Goal: Task Accomplishment & Management: Complete application form

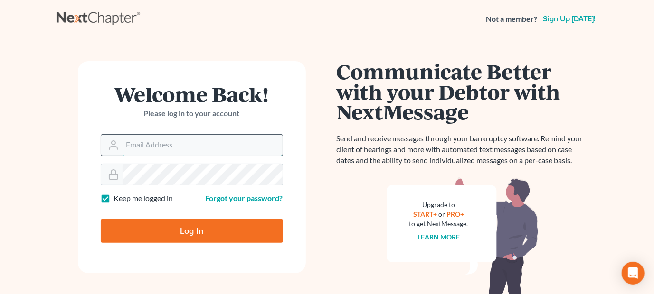
click at [192, 140] on input "Email Address" at bounding box center [202, 145] width 160 height 21
type input "[EMAIL_ADDRESS][DOMAIN_NAME]"
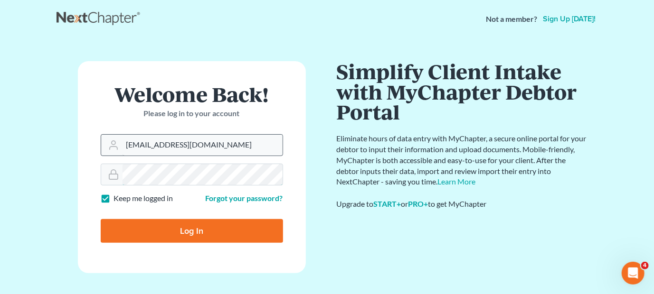
click at [101, 219] on input "Log In" at bounding box center [192, 231] width 182 height 24
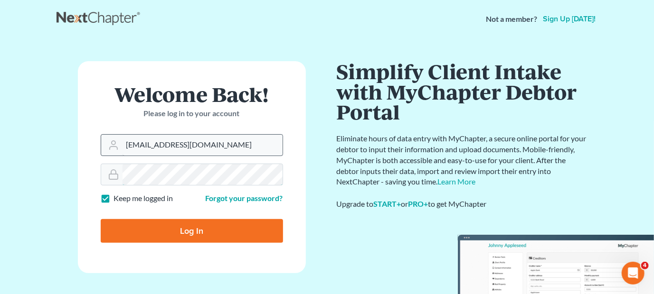
type input "Thinking..."
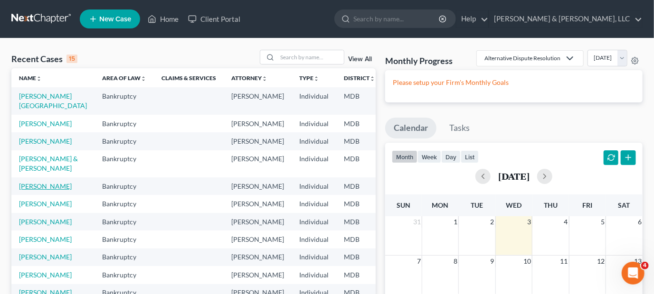
click at [50, 190] on link "[PERSON_NAME]" at bounding box center [45, 186] width 53 height 8
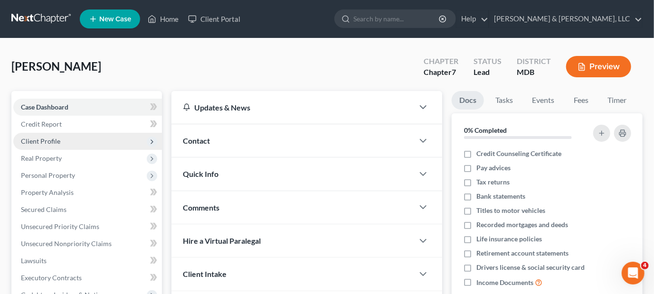
click at [67, 144] on span "Client Profile" at bounding box center [87, 141] width 149 height 17
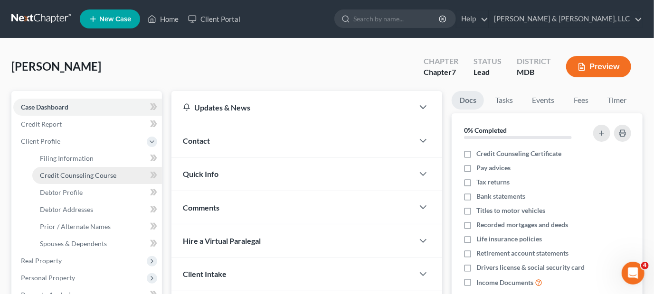
click at [84, 175] on span "Credit Counseling Course" at bounding box center [78, 175] width 76 height 8
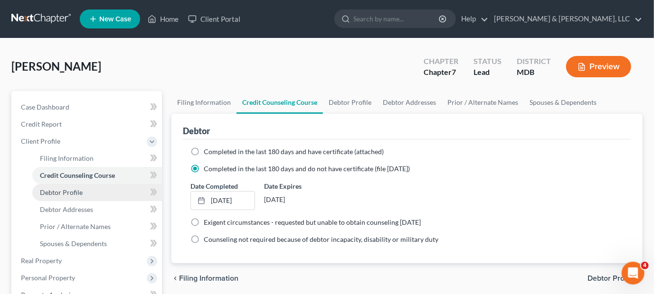
click at [84, 192] on link "Debtor Profile" at bounding box center [97, 192] width 130 height 17
select select "0"
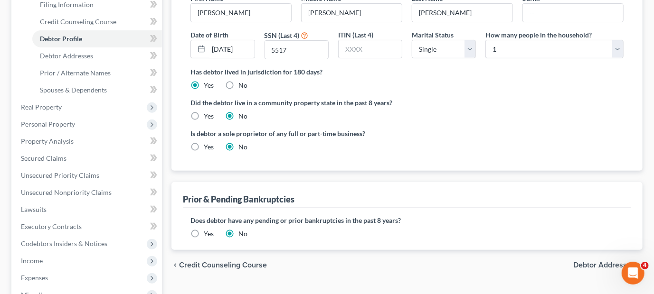
scroll to position [95, 0]
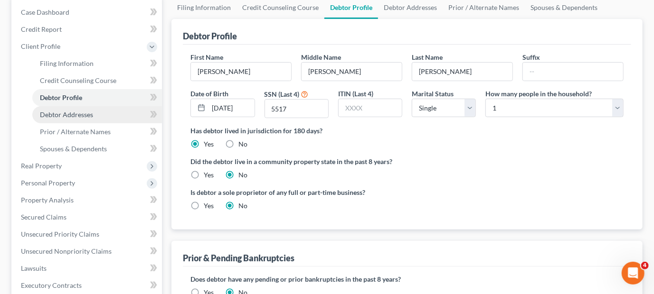
click at [84, 112] on span "Debtor Addresses" at bounding box center [66, 115] width 53 height 8
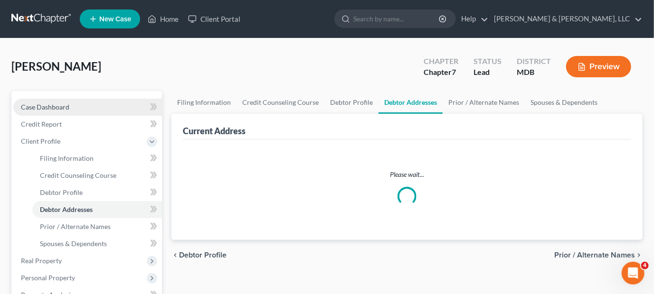
select select "0"
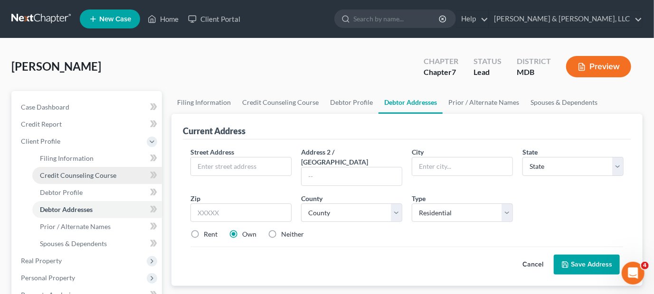
click at [88, 176] on span "Credit Counseling Course" at bounding box center [78, 175] width 76 height 8
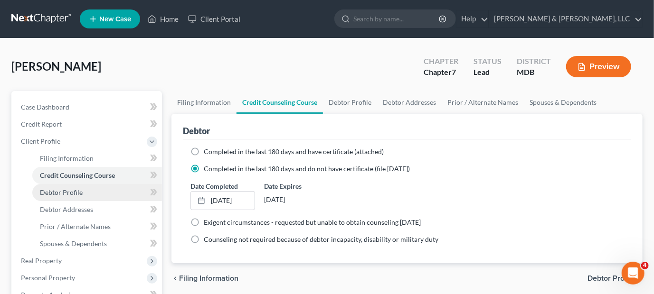
click at [74, 192] on span "Debtor Profile" at bounding box center [61, 192] width 43 height 8
select select "0"
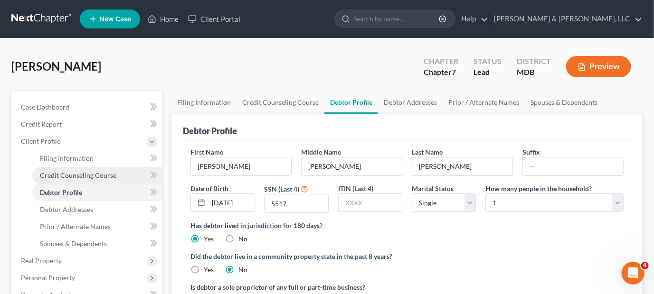
click at [109, 172] on span "Credit Counseling Course" at bounding box center [78, 175] width 76 height 8
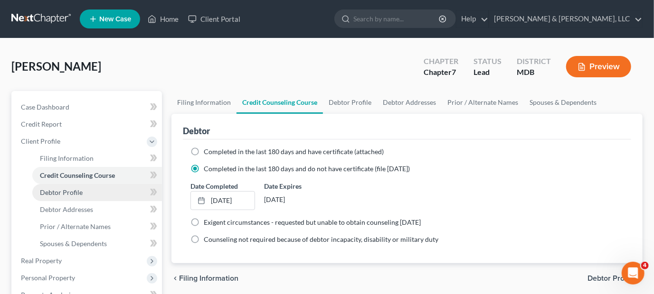
click at [88, 193] on link "Debtor Profile" at bounding box center [97, 192] width 130 height 17
select select "0"
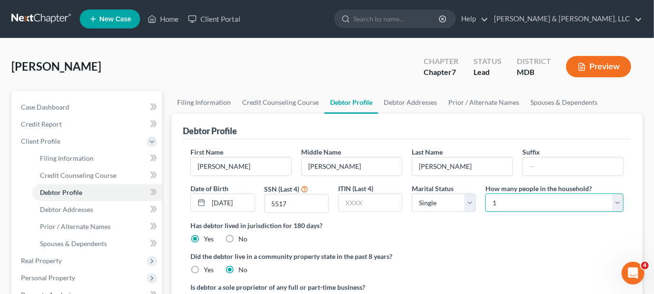
click at [511, 204] on select "Select 1 2 3 4 5 6 7 8 9 10 11 12 13 14 15 16 17 18 19 20" at bounding box center [554, 203] width 138 height 19
select select "3"
click at [485, 194] on select "Select 1 2 3 4 5 6 7 8 9 10 11 12 13 14 15 16 17 18 19 20" at bounding box center [554, 203] width 138 height 19
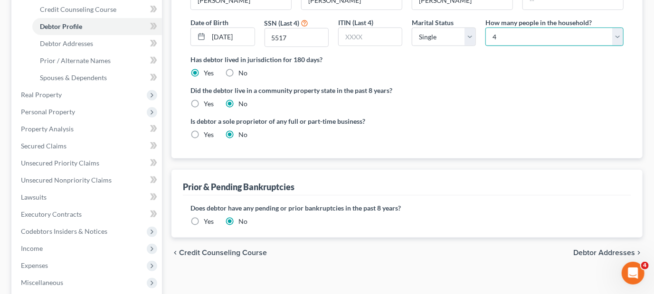
scroll to position [190, 0]
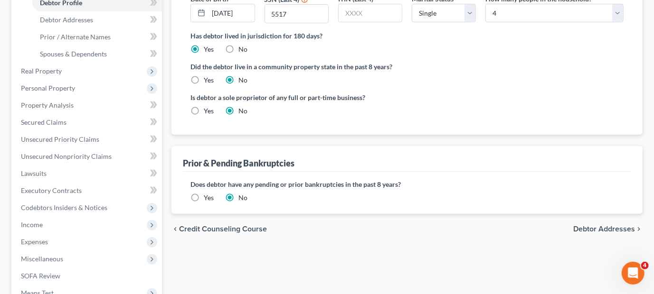
click at [608, 227] on span "Debtor Addresses" at bounding box center [604, 229] width 62 height 8
select select "0"
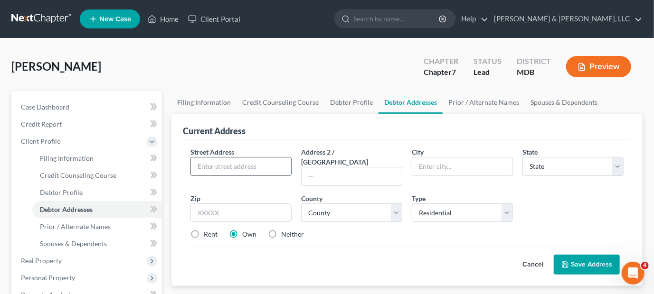
click at [261, 167] on input "text" at bounding box center [241, 167] width 100 height 18
type input "[STREET_ADDRESS][PERSON_NAME]"
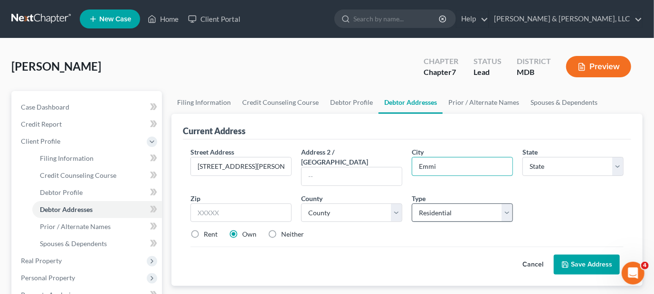
type input "[GEOGRAPHIC_DATA]"
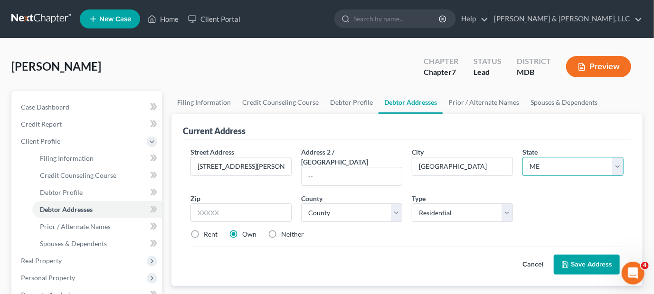
select select "21"
type input "21727"
select select "10"
click at [585, 255] on button "Save Address" at bounding box center [586, 265] width 66 height 20
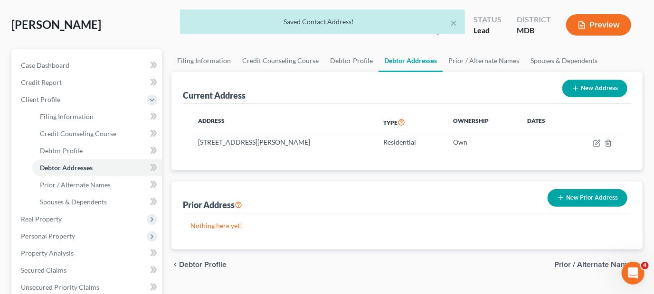
scroll to position [95, 0]
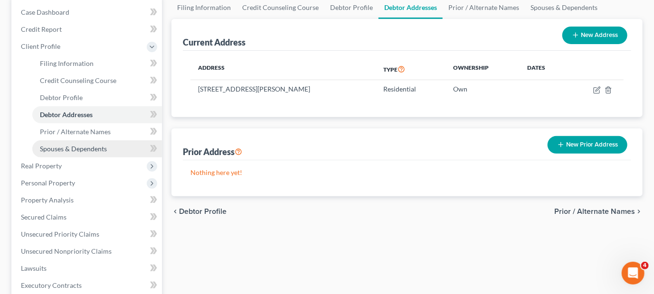
click at [113, 144] on link "Spouses & Dependents" at bounding box center [97, 149] width 130 height 17
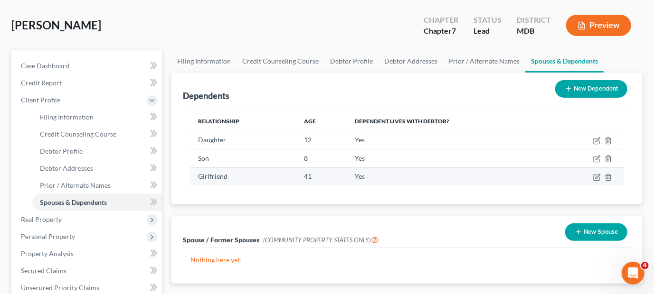
scroll to position [142, 0]
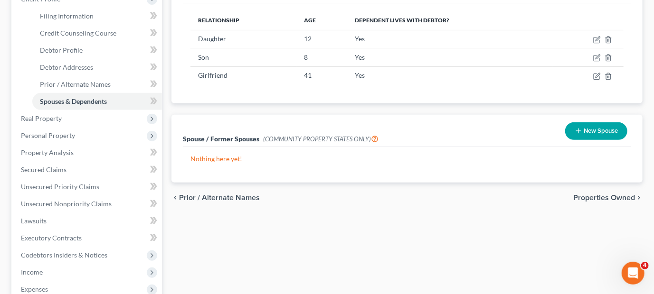
click at [583, 196] on span "Properties Owned" at bounding box center [604, 198] width 62 height 8
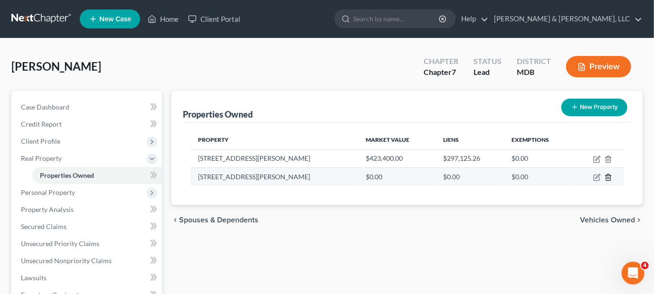
click at [609, 177] on icon "button" at bounding box center [608, 178] width 8 height 8
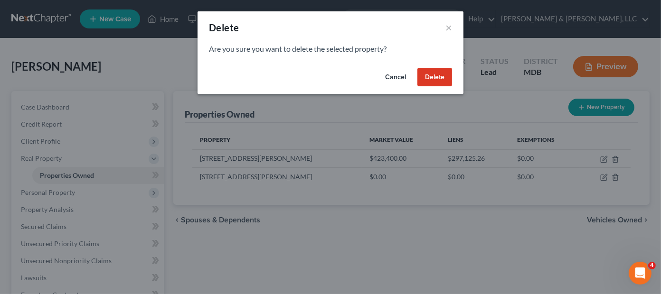
click at [434, 77] on button "Delete" at bounding box center [434, 77] width 35 height 19
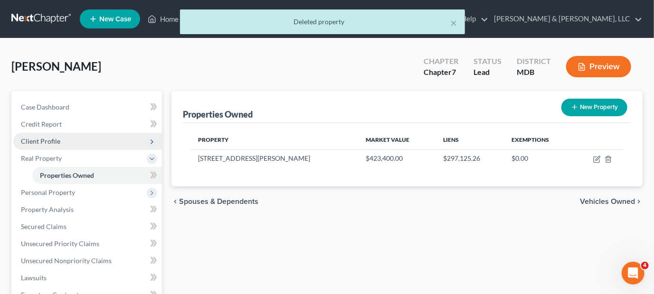
click at [48, 138] on span "Client Profile" at bounding box center [40, 141] width 39 height 8
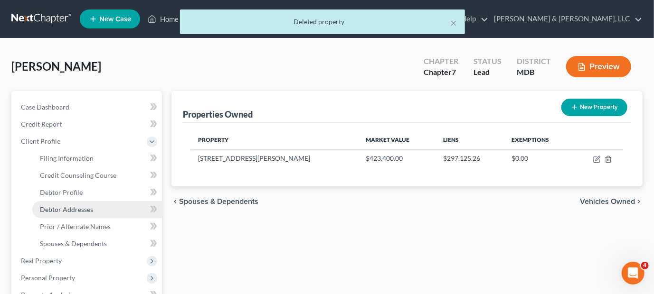
click at [59, 206] on span "Debtor Addresses" at bounding box center [66, 210] width 53 height 8
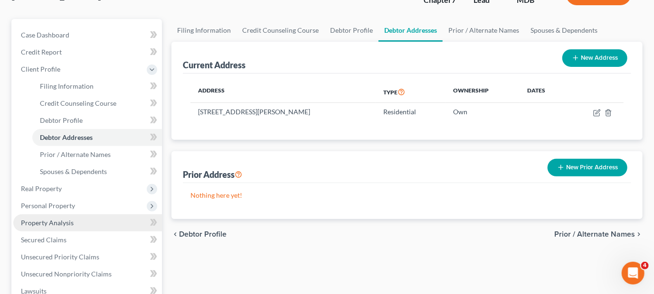
scroll to position [95, 0]
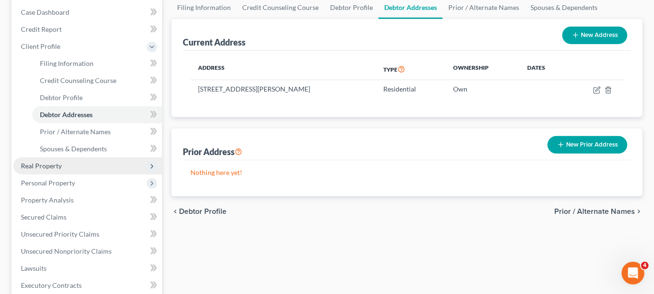
click at [52, 166] on span "Real Property" at bounding box center [41, 166] width 41 height 8
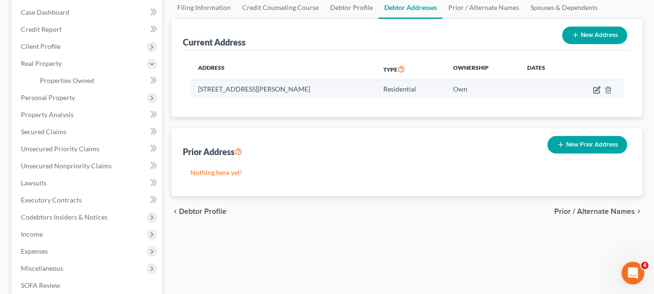
click at [596, 88] on icon "button" at bounding box center [597, 89] width 4 height 4
select select "21"
select select "10"
select select "0"
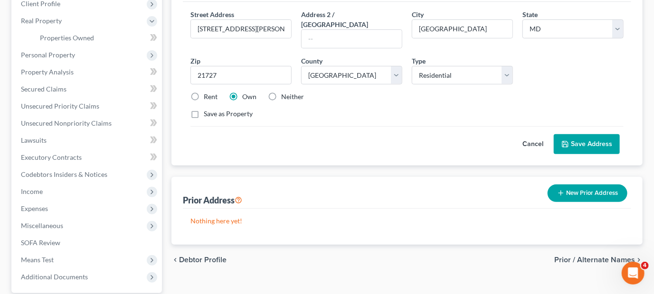
scroll to position [84, 0]
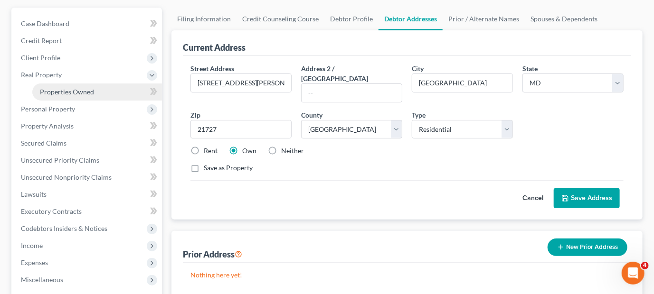
click at [73, 88] on span "Properties Owned" at bounding box center [67, 92] width 54 height 8
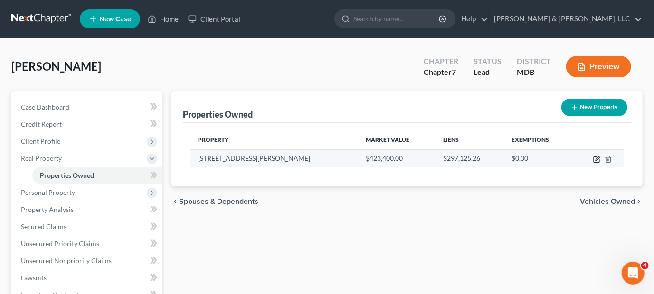
click at [596, 159] on icon "button" at bounding box center [597, 160] width 8 height 8
select select "21"
select select "10"
select select "0"
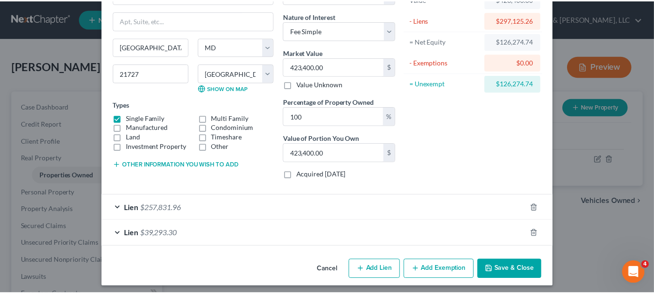
scroll to position [73, 0]
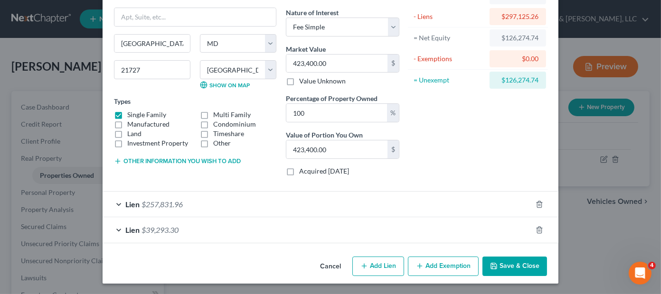
click at [509, 265] on button "Save & Close" at bounding box center [514, 267] width 65 height 20
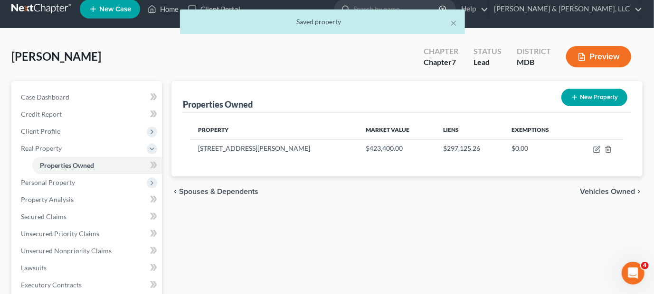
scroll to position [0, 0]
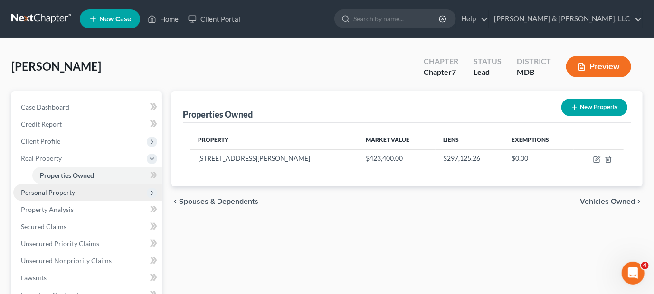
click at [72, 189] on span "Personal Property" at bounding box center [48, 192] width 54 height 8
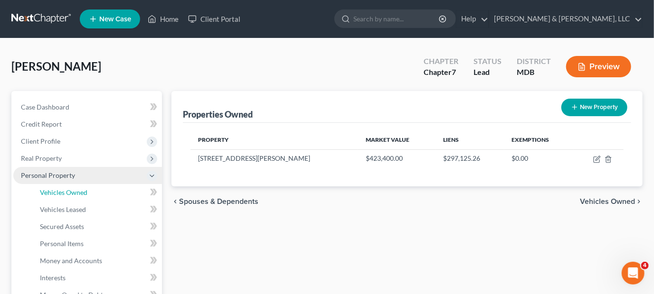
click at [72, 189] on span "Vehicles Owned" at bounding box center [63, 192] width 47 height 8
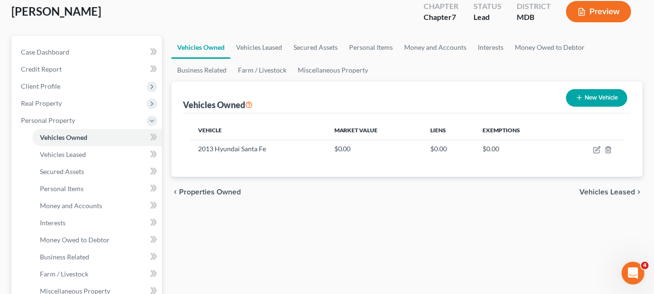
scroll to position [47, 0]
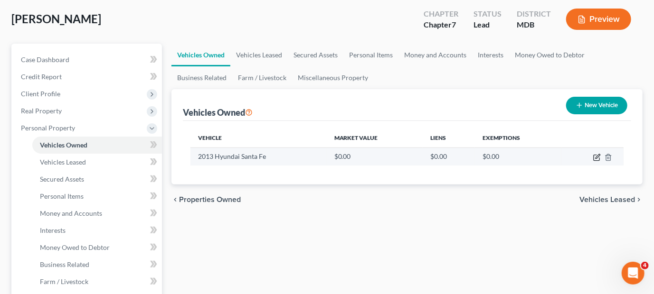
click at [598, 155] on icon "button" at bounding box center [597, 158] width 8 height 8
select select "0"
select select "13"
select select "0"
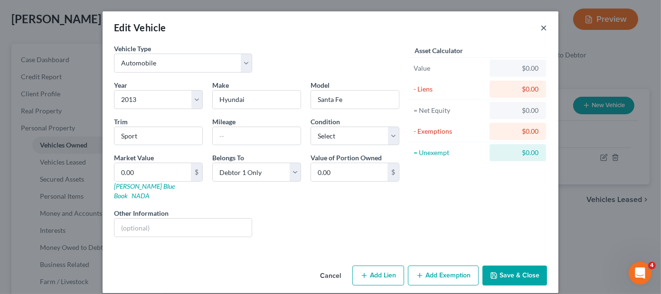
click at [544, 29] on button "×" at bounding box center [543, 27] width 7 height 11
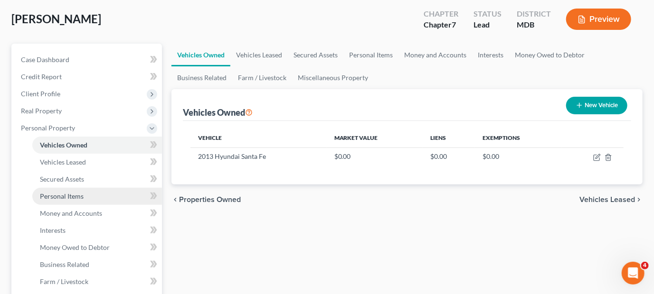
click at [69, 196] on span "Personal Items" at bounding box center [62, 196] width 44 height 8
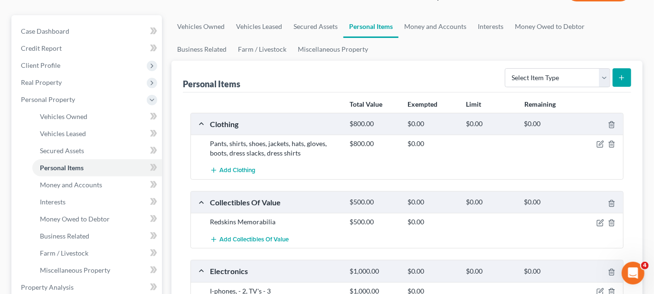
scroll to position [237, 0]
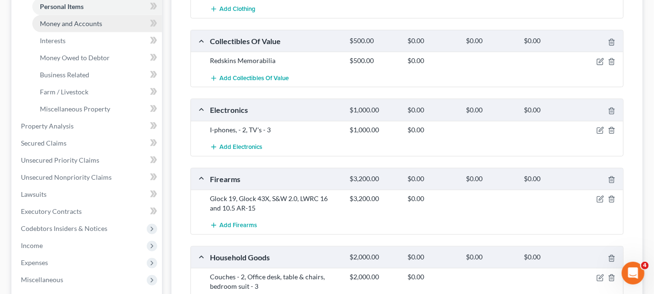
click at [93, 22] on span "Money and Accounts" at bounding box center [71, 23] width 62 height 8
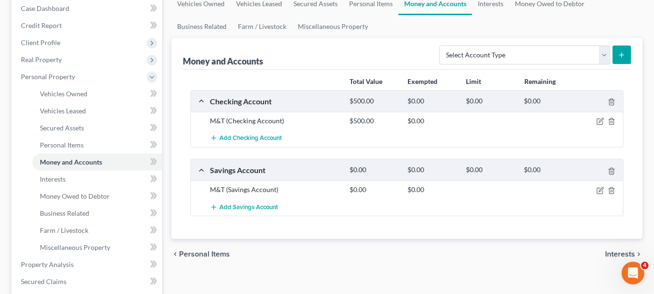
scroll to position [95, 0]
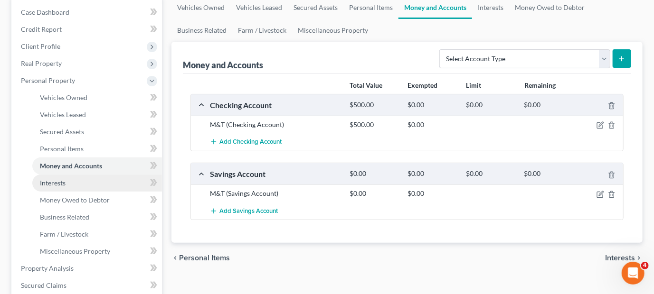
click at [62, 184] on span "Interests" at bounding box center [53, 183] width 26 height 8
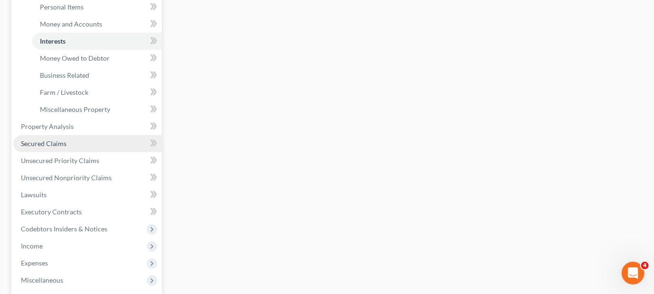
scroll to position [237, 0]
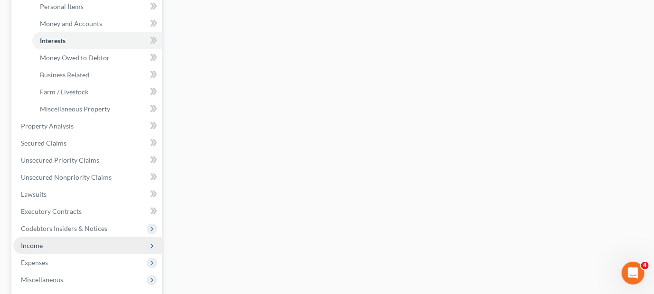
click at [42, 244] on span "Income" at bounding box center [32, 246] width 22 height 8
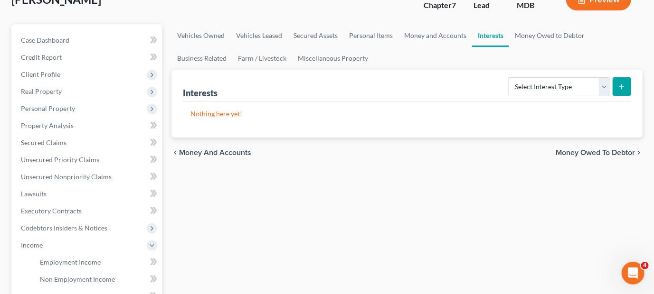
scroll to position [190, 0]
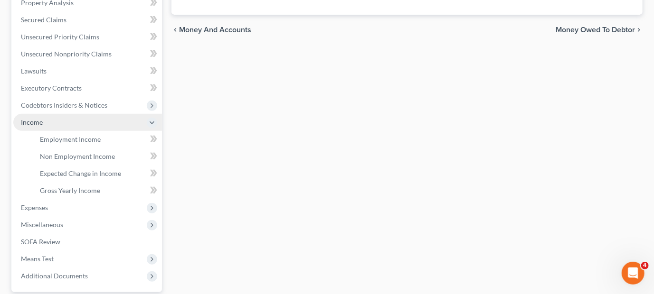
click at [32, 120] on span "Income" at bounding box center [32, 122] width 22 height 8
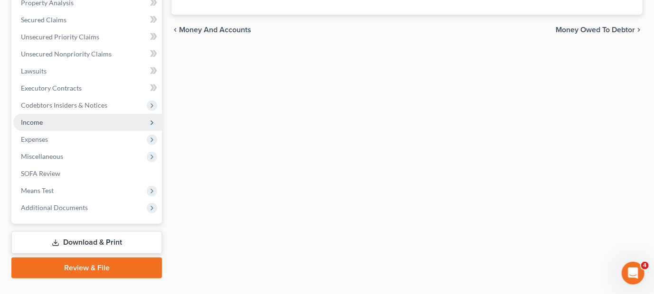
click at [34, 121] on span "Income" at bounding box center [32, 122] width 22 height 8
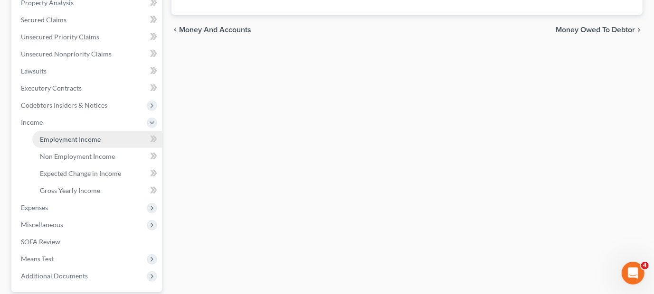
click at [57, 140] on span "Employment Income" at bounding box center [70, 139] width 61 height 8
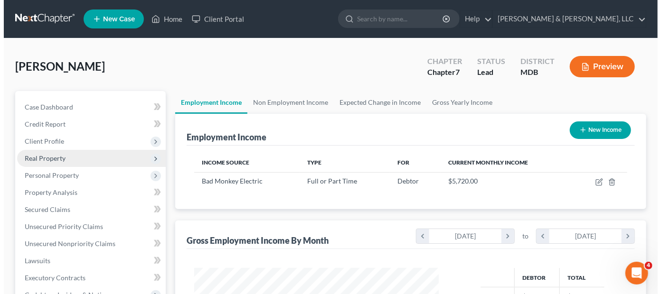
scroll to position [169, 263]
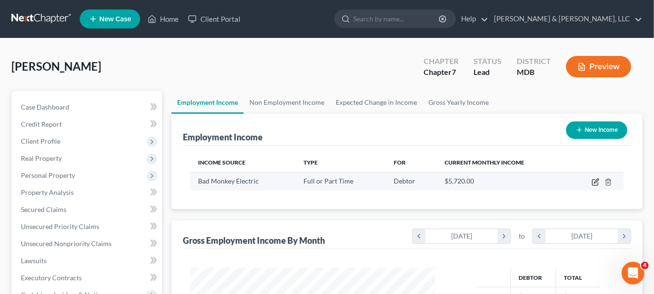
click at [595, 178] on icon "button" at bounding box center [595, 182] width 8 height 8
select select "0"
select select "21"
select select "2"
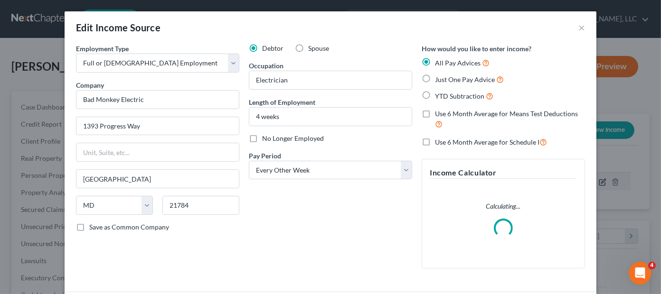
scroll to position [169, 266]
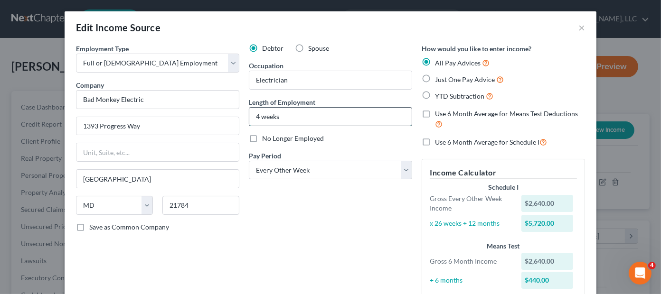
click at [255, 116] on input "4 weeks" at bounding box center [330, 117] width 162 height 18
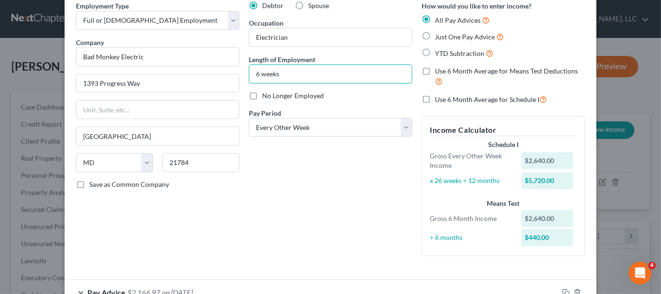
scroll to position [106, 0]
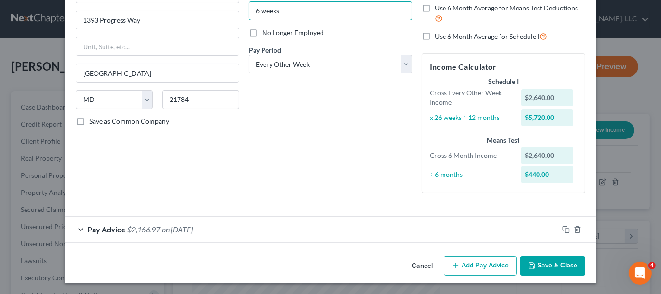
type input "6 weeks"
click at [105, 226] on span "Pay Advice" at bounding box center [106, 229] width 38 height 9
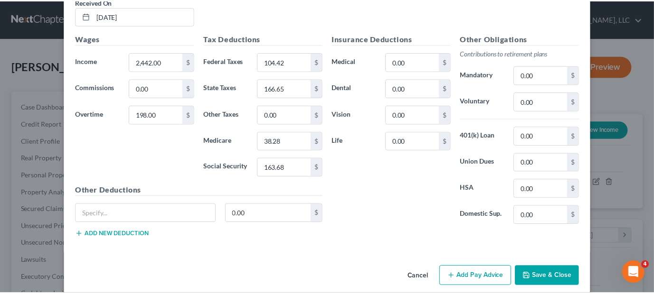
scroll to position [390, 0]
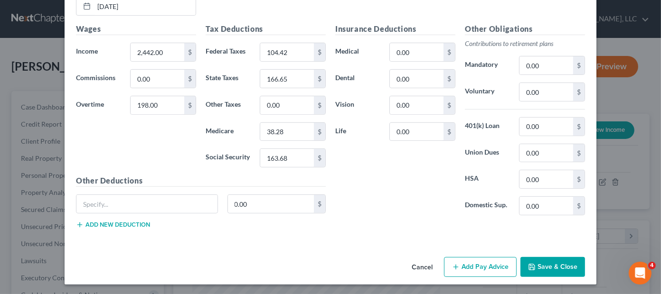
click at [538, 267] on button "Save & Close" at bounding box center [552, 267] width 65 height 20
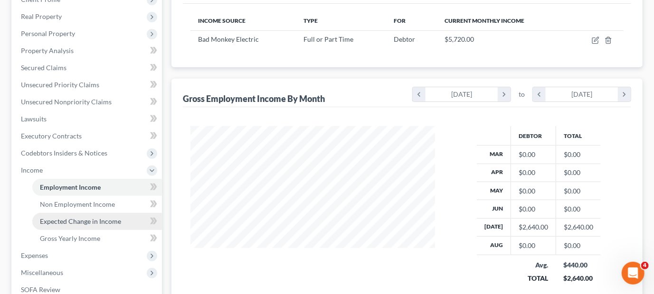
scroll to position [142, 0]
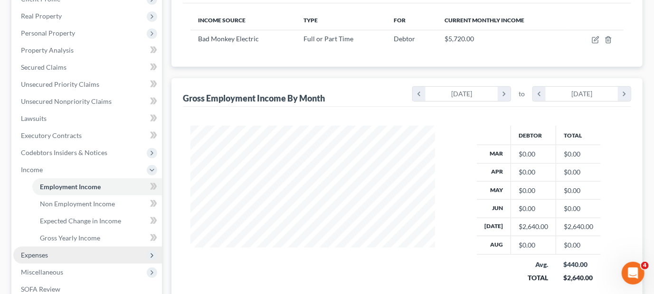
click at [38, 252] on span "Expenses" at bounding box center [34, 255] width 27 height 8
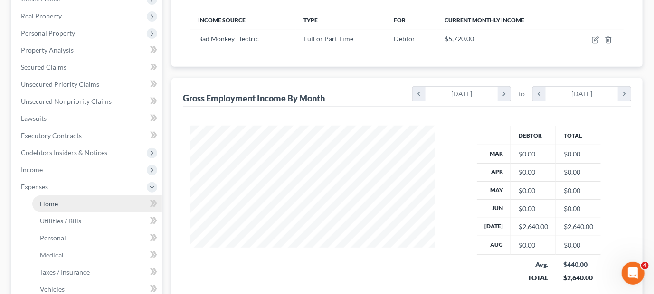
click at [52, 203] on span "Home" at bounding box center [49, 204] width 18 height 8
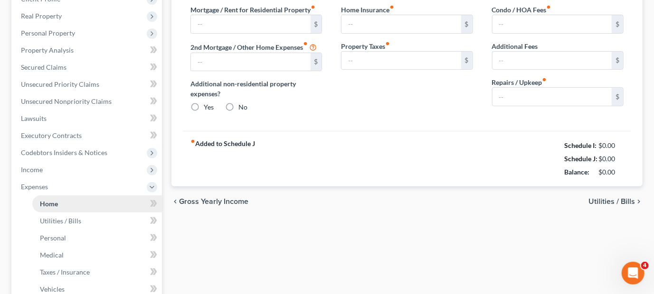
type input "2,039.09"
type input "374.17"
radio input "true"
type input "0.00"
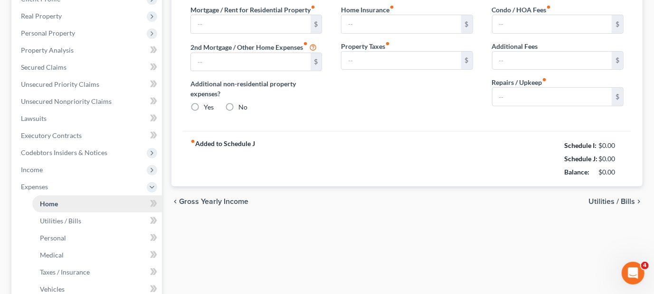
type input "40.00"
type input "0.00"
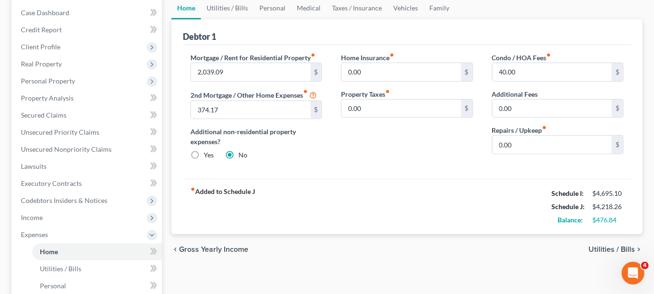
scroll to position [95, 0]
click at [611, 249] on span "Utilities / Bills" at bounding box center [611, 249] width 47 height 8
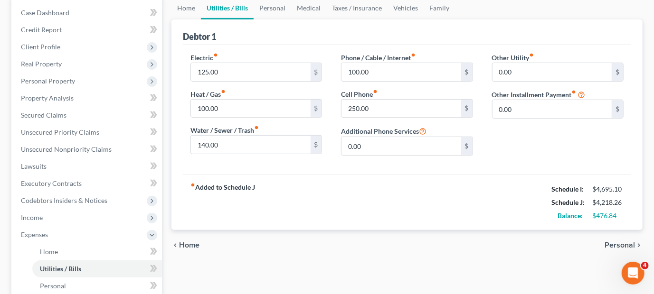
scroll to position [95, 0]
click at [614, 244] on span "Personal" at bounding box center [619, 245] width 30 height 8
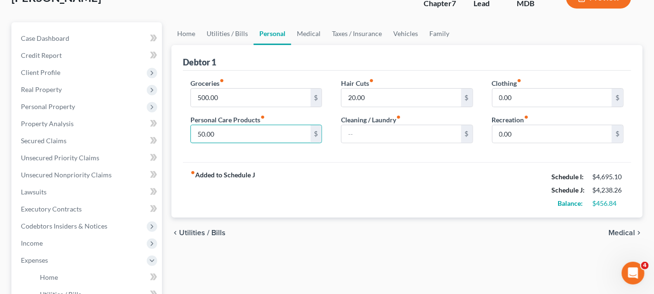
scroll to position [95, 0]
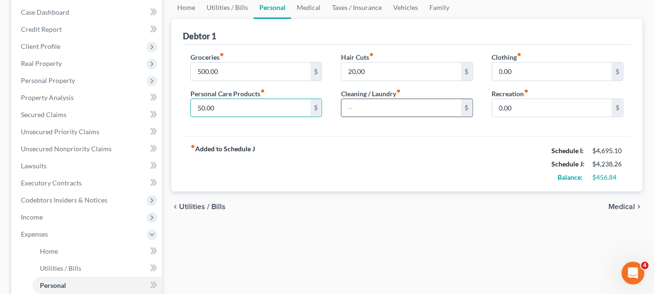
type input "50.00"
click at [381, 107] on input "text" at bounding box center [400, 108] width 119 height 18
type input "30.00"
click at [617, 207] on span "Medical" at bounding box center [621, 207] width 27 height 8
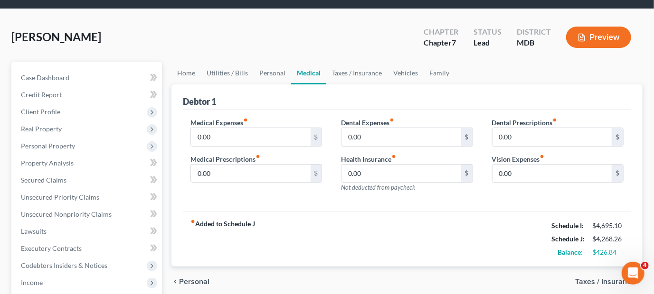
scroll to position [95, 0]
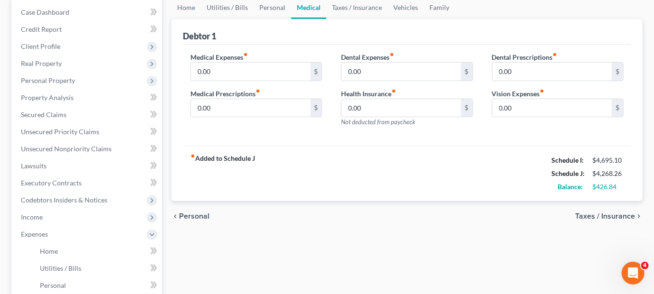
click at [614, 214] on span "Taxes / Insurance" at bounding box center [605, 217] width 60 height 8
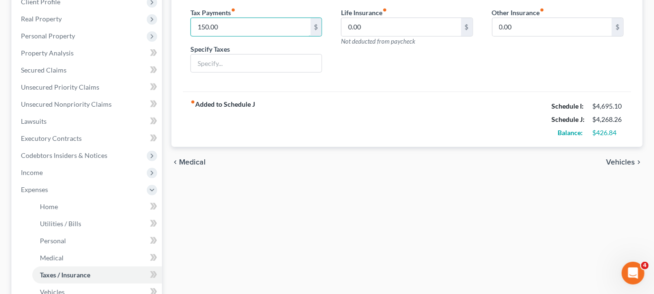
scroll to position [142, 0]
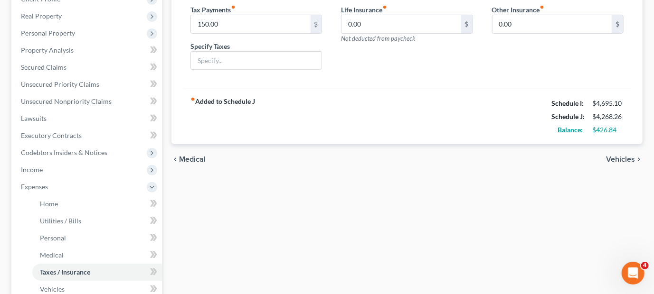
click at [616, 159] on span "Vehicles" at bounding box center [620, 160] width 29 height 8
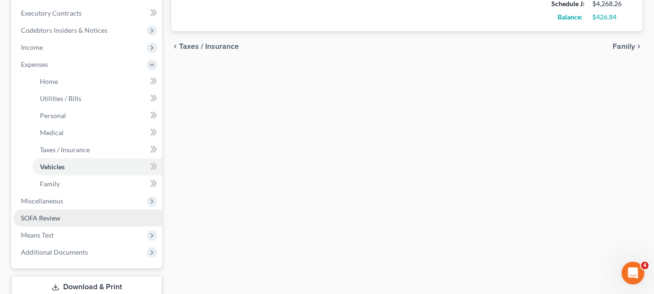
scroll to position [186, 0]
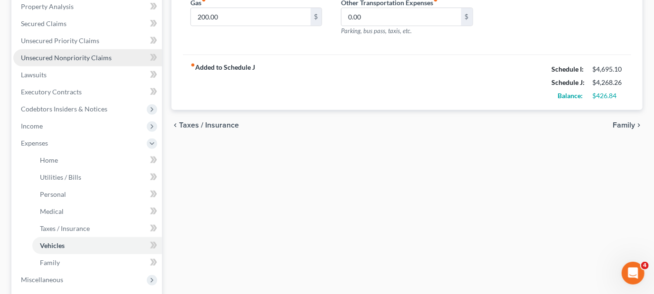
click at [64, 56] on span "Unsecured Nonpriority Claims" at bounding box center [66, 58] width 91 height 8
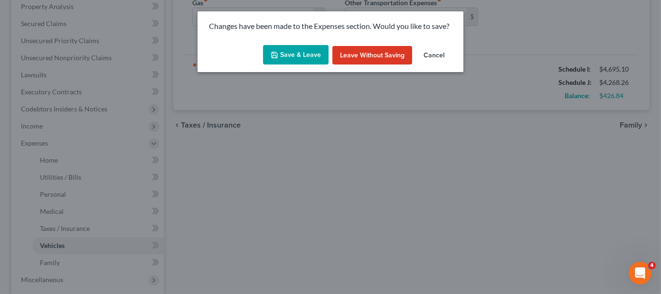
click at [292, 53] on button "Save & Leave" at bounding box center [296, 55] width 66 height 20
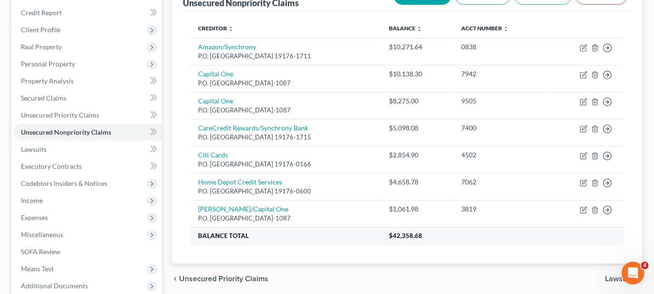
scroll to position [95, 0]
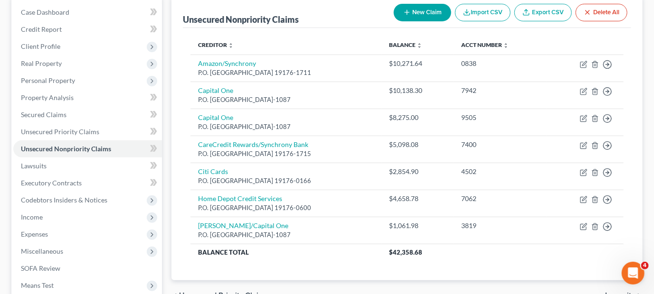
click at [417, 15] on button "New Claim" at bounding box center [422, 13] width 57 height 18
select select "0"
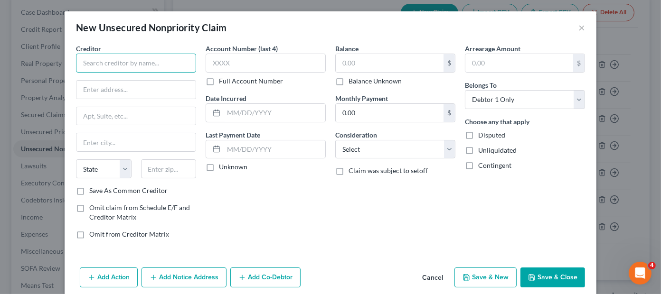
click at [137, 69] on input "text" at bounding box center [136, 63] width 120 height 19
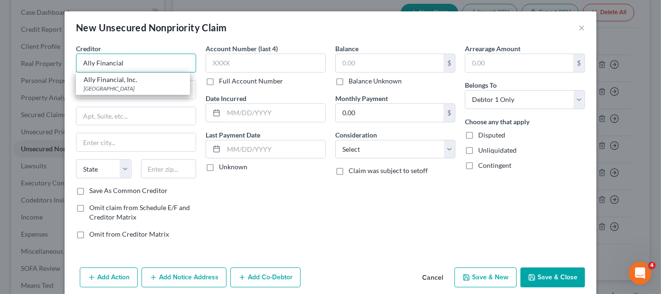
type input "Ally Financial"
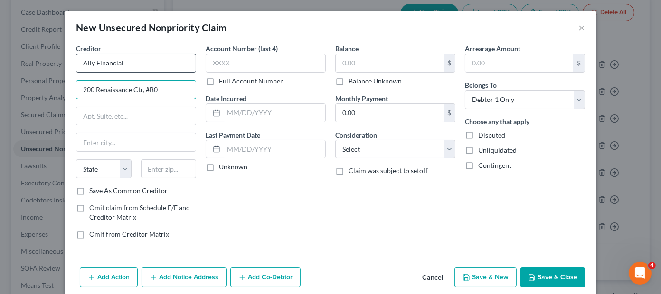
type input "200 Renaissance Ctr, #B0"
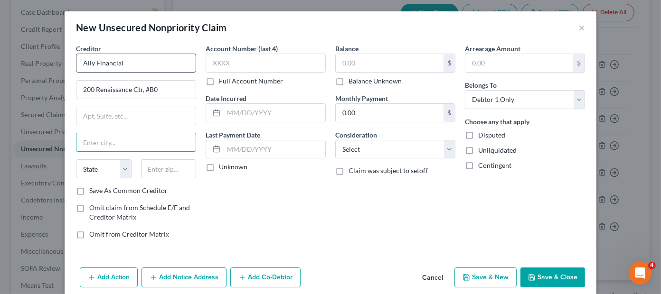
type input "M"
type input "[GEOGRAPHIC_DATA]"
select select "23"
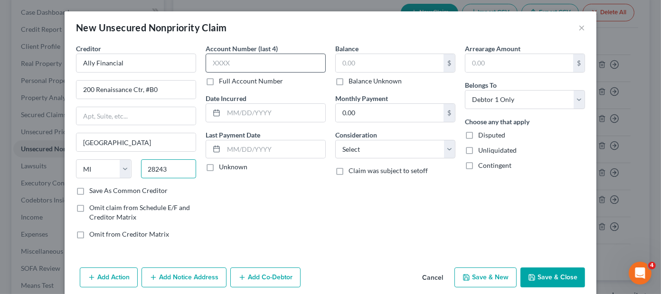
type input "28243"
type input "Charlotte"
select select "28"
click at [244, 57] on input "text" at bounding box center [266, 63] width 120 height 19
type input "2280"
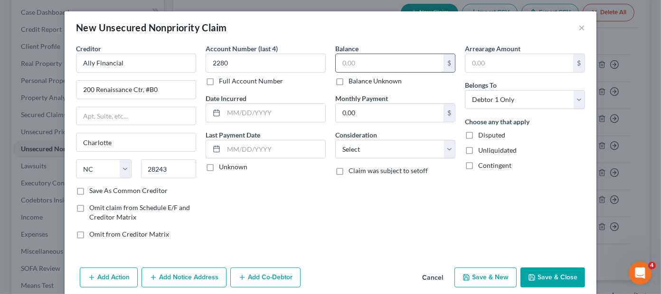
click at [366, 61] on input "text" at bounding box center [390, 63] width 108 height 18
type input "12,877.00"
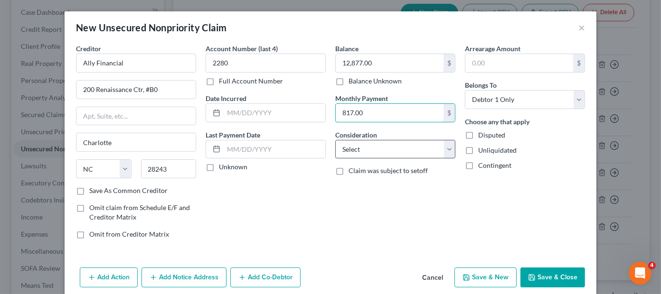
type input "817.00"
click at [372, 148] on select "Select Cable / Satellite Services Collection Agency Credit Card Debt Debt Couns…" at bounding box center [395, 149] width 120 height 19
select select "14"
click at [335, 140] on select "Select Cable / Satellite Services Collection Agency Credit Card Debt Debt Couns…" at bounding box center [395, 149] width 120 height 19
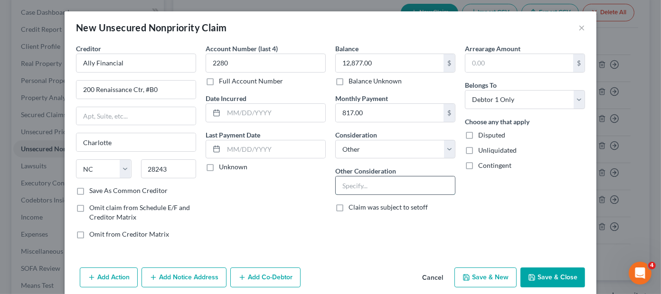
click at [380, 182] on input "text" at bounding box center [395, 186] width 119 height 18
type input "Surrender Van"
drag, startPoint x: 553, startPoint y: 276, endPoint x: 570, endPoint y: 171, distance: 106.1
click at [571, 173] on div "New Unsecured Nonpriority Claim × Creditor * Ally Financial 200 Renaissance Ctr…" at bounding box center [331, 153] width 532 height 284
click at [562, 277] on button "Save & Close" at bounding box center [552, 278] width 65 height 20
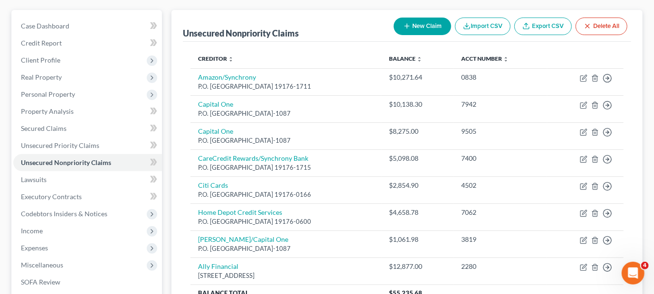
scroll to position [0, 0]
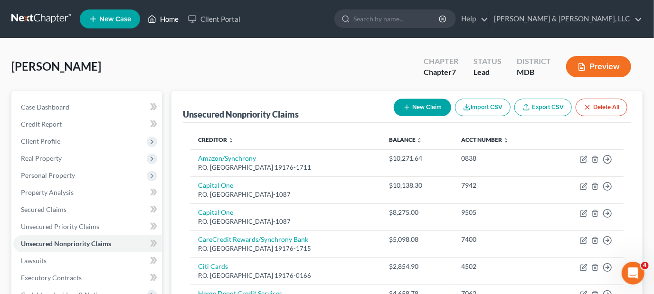
click at [168, 19] on link "Home" at bounding box center [163, 18] width 40 height 17
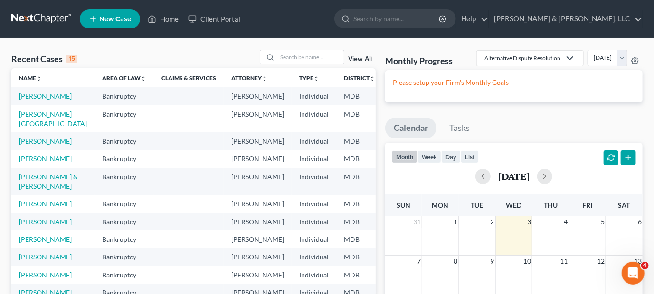
click at [107, 17] on span "New Case" at bounding box center [115, 19] width 32 height 7
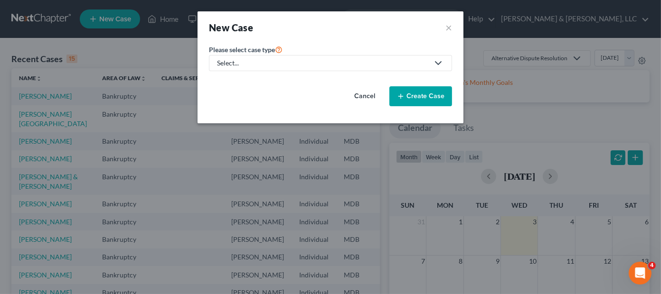
click at [250, 62] on div "Select..." at bounding box center [323, 62] width 212 height 9
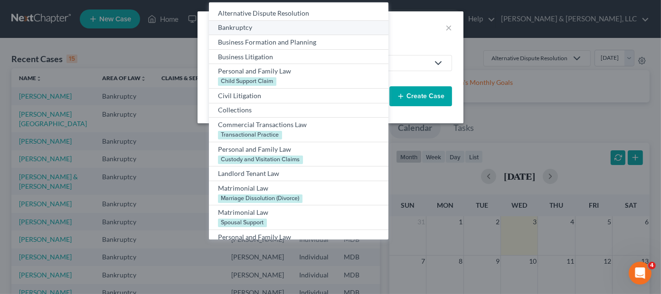
click at [250, 28] on div "Bankruptcy" at bounding box center [298, 27] width 161 height 9
select select "38"
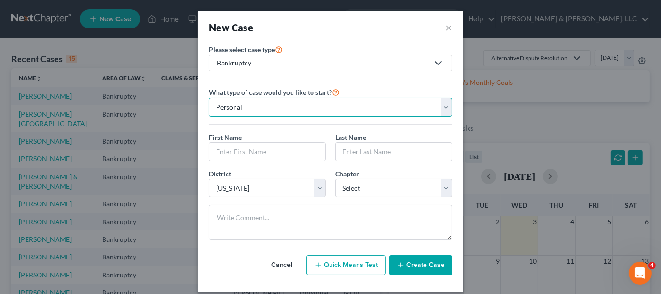
click at [268, 105] on select "Personal Business" at bounding box center [330, 107] width 243 height 19
select select "1"
click at [209, 98] on select "Personal Business" at bounding box center [330, 107] width 243 height 19
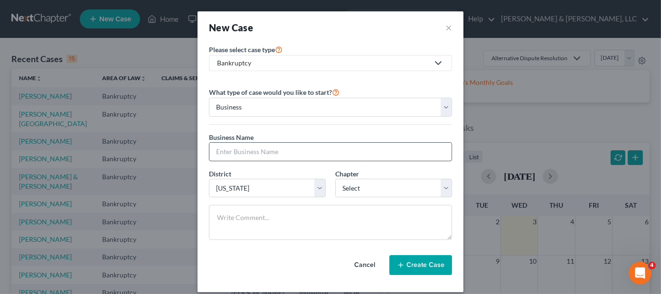
click at [253, 151] on input "text" at bounding box center [330, 152] width 242 height 18
type input "Green Wave Electric"
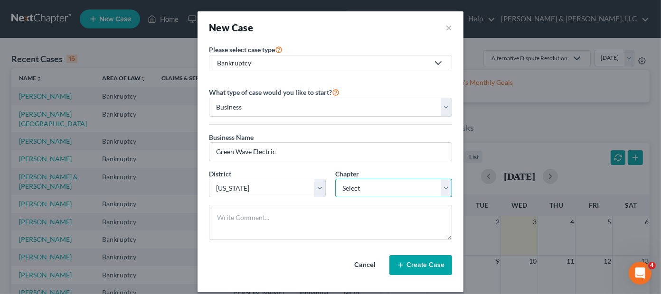
click at [367, 189] on select "Select 7 11 12" at bounding box center [393, 188] width 117 height 19
select select "0"
click at [335, 179] on select "Select 7 11 12" at bounding box center [393, 188] width 117 height 19
click at [425, 264] on button "Create Case" at bounding box center [420, 265] width 63 height 20
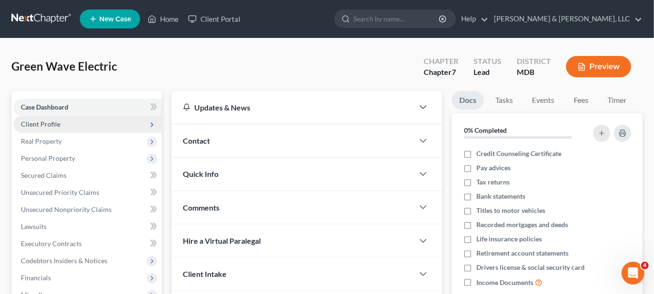
click at [80, 124] on span "Client Profile" at bounding box center [87, 124] width 149 height 17
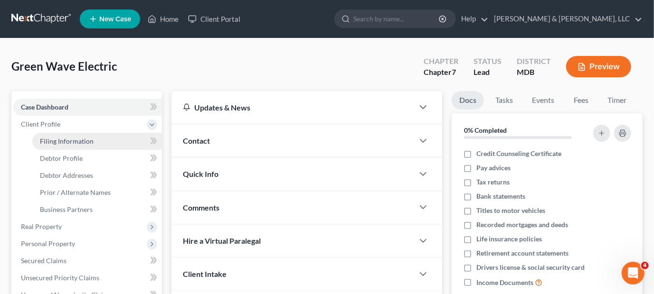
click at [77, 139] on span "Filing Information" at bounding box center [67, 141] width 54 height 8
select select "1"
select select "0"
select select "38"
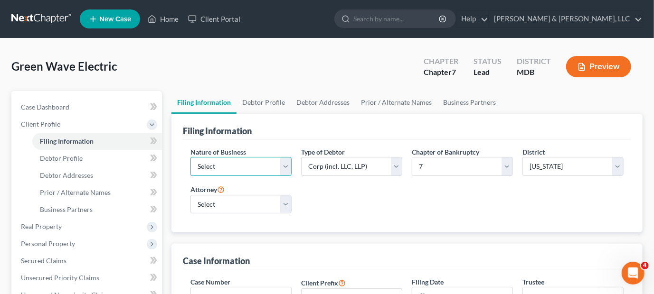
click at [225, 163] on select "Select Clearing Bank Commodity Broker Health Care Business Other Railroad Singl…" at bounding box center [240, 166] width 101 height 19
select select "3"
click at [190, 157] on select "Select Clearing Bank Commodity Broker Health Care Business Other Railroad Singl…" at bounding box center [240, 166] width 101 height 19
click at [285, 162] on select "Select Clearing Bank Commodity Broker Health Care Business Other Railroad Singl…" at bounding box center [240, 166] width 101 height 19
click at [190, 157] on select "Select Clearing Bank Commodity Broker Health Care Business Other Railroad Singl…" at bounding box center [240, 166] width 101 height 19
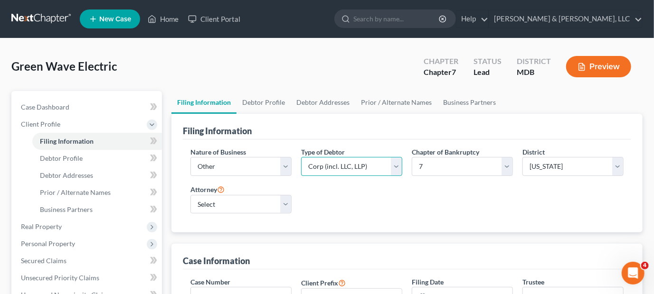
click at [337, 165] on select "Select Partnership Corp (incl. LLC, LLP) Other" at bounding box center [351, 166] width 101 height 19
select select "2"
click at [301, 157] on select "Select Partnership Corp (incl. LLC, LLP) Other" at bounding box center [351, 166] width 101 height 19
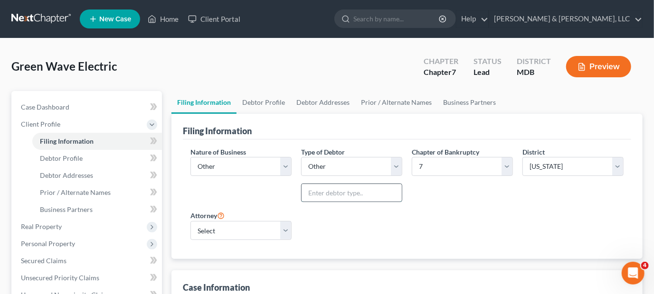
click at [332, 194] on input "text" at bounding box center [351, 193] width 100 height 18
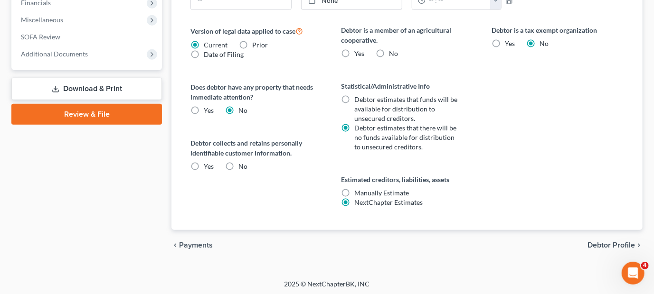
scroll to position [361, 0]
type input "Sub-Chapter S Corporation"
click at [628, 243] on span "Debtor Profile" at bounding box center [610, 245] width 47 height 8
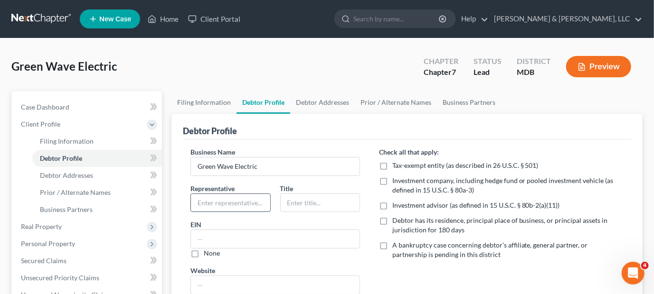
click at [228, 204] on input "text" at bounding box center [230, 203] width 79 height 18
type input "[PERSON_NAME]"
type input "Owner"
click at [217, 240] on input "text" at bounding box center [275, 239] width 169 height 18
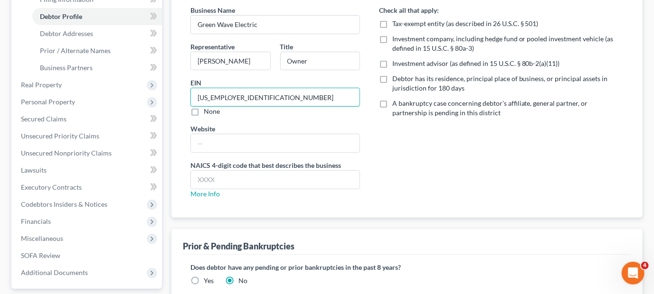
scroll to position [142, 0]
type input "[US_EMPLOYER_IDENTIFICATION_NUMBER]"
click at [212, 190] on link "More Info" at bounding box center [204, 193] width 29 height 8
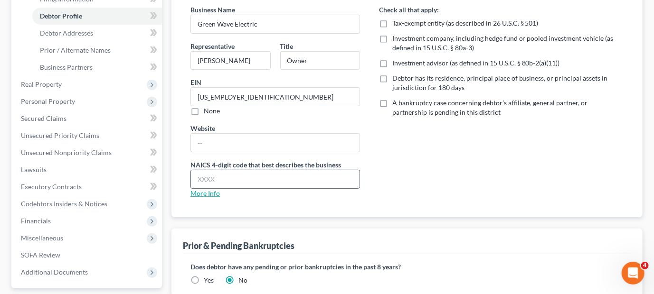
scroll to position [226, 0]
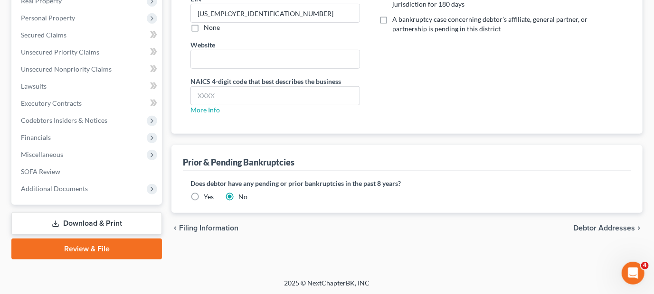
click at [591, 225] on span "Debtor Addresses" at bounding box center [604, 229] width 62 height 8
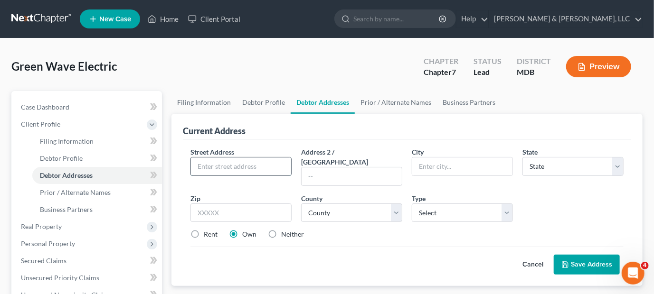
click at [234, 162] on input "text" at bounding box center [241, 167] width 100 height 18
type input "[STREET_ADDRESS][PERSON_NAME]"
type input "[GEOGRAPHIC_DATA]"
select select "21"
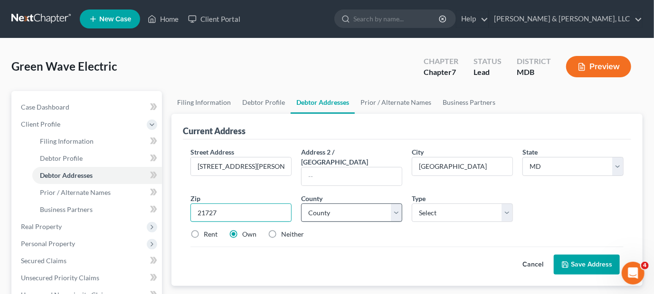
type input "21727"
click at [326, 204] on select "County [GEOGRAPHIC_DATA] [GEOGRAPHIC_DATA] [GEOGRAPHIC_DATA] [GEOGRAPHIC_DATA] …" at bounding box center [351, 213] width 101 height 19
select select "10"
click at [301, 204] on select "County [GEOGRAPHIC_DATA] [GEOGRAPHIC_DATA] [GEOGRAPHIC_DATA] [GEOGRAPHIC_DATA] …" at bounding box center [351, 213] width 101 height 19
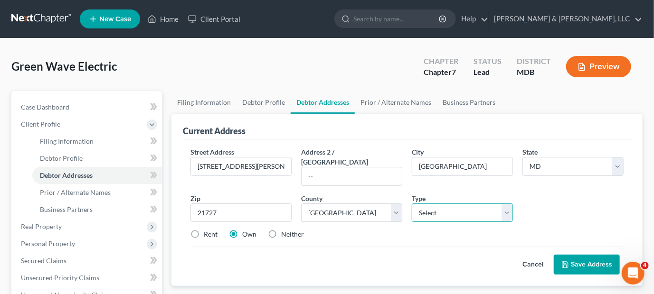
click at [440, 204] on select "Select Business Mailing Location of Assets" at bounding box center [462, 213] width 101 height 19
select select "0"
click at [412, 204] on select "Select Business Mailing Location of Assets" at bounding box center [462, 213] width 101 height 19
click at [588, 255] on button "Save Address" at bounding box center [586, 265] width 66 height 20
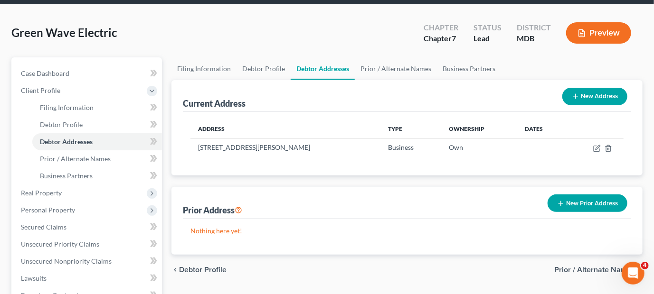
scroll to position [95, 0]
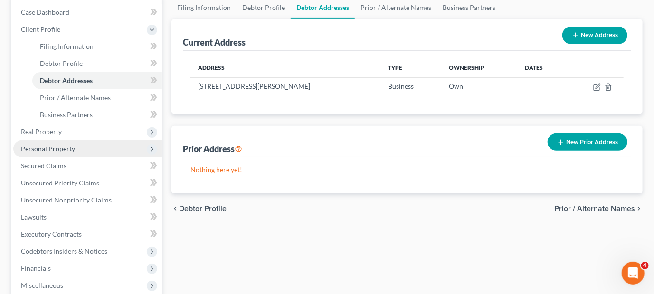
click at [65, 148] on span "Personal Property" at bounding box center [48, 149] width 54 height 8
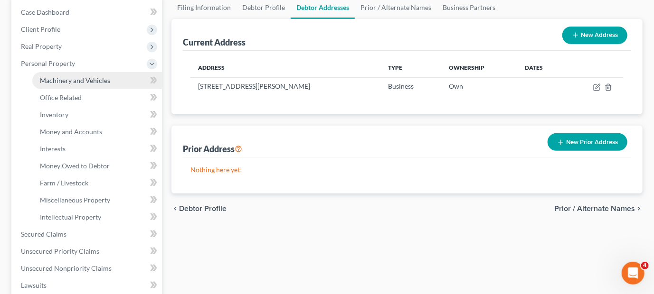
click at [77, 82] on span "Machinery and Vehicles" at bounding box center [75, 80] width 70 height 8
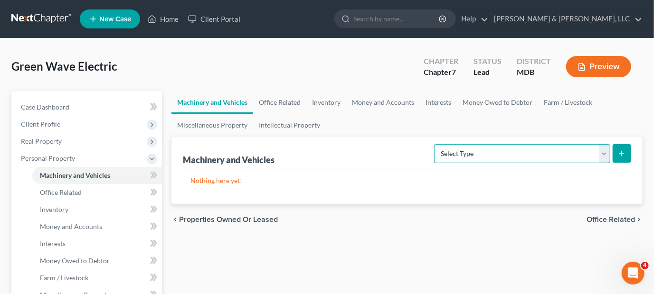
click at [529, 150] on select "Select Type Aircraft (A/B: 49) Other Machinery, Fixtures and Equipment (A/B: 50…" at bounding box center [522, 153] width 176 height 19
select select "vehicle"
click at [436, 144] on select "Select Type Aircraft (A/B: 49) Other Machinery, Fixtures and Equipment (A/B: 50…" at bounding box center [522, 153] width 176 height 19
click at [620, 151] on icon "submit" at bounding box center [622, 154] width 8 height 8
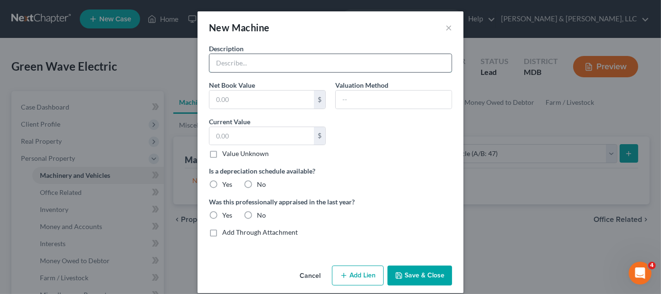
click at [246, 65] on input "text" at bounding box center [330, 63] width 242 height 18
type input "2018 Ford Cargo Van"
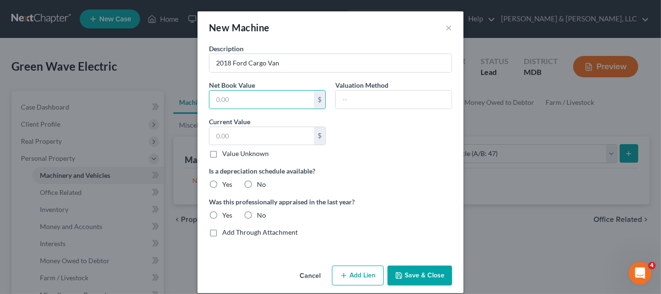
click at [409, 272] on button "Save & Close" at bounding box center [419, 276] width 65 height 20
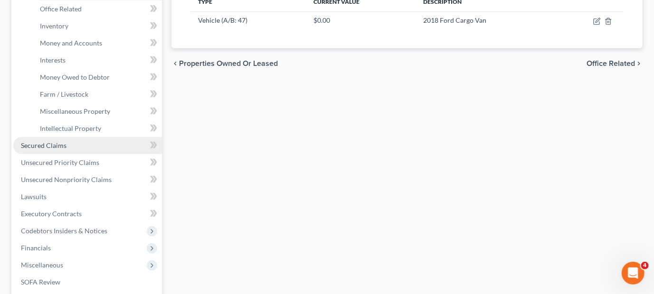
scroll to position [190, 0]
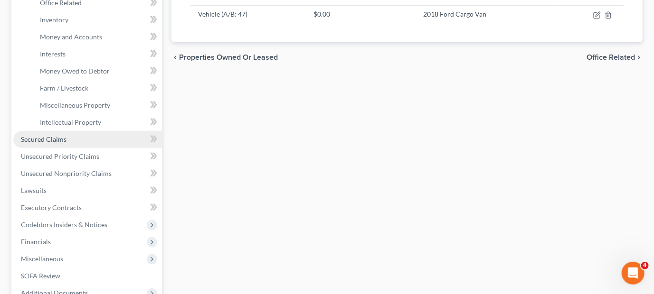
click at [61, 138] on span "Secured Claims" at bounding box center [44, 139] width 46 height 8
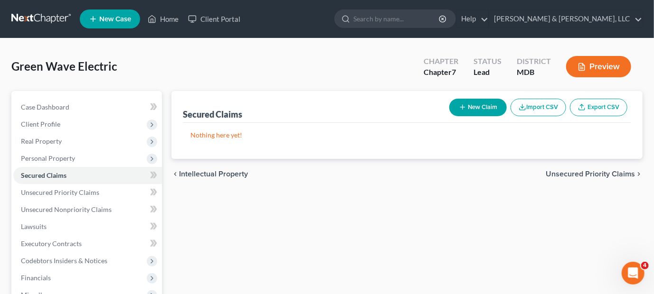
click at [478, 102] on button "New Claim" at bounding box center [477, 108] width 57 height 18
select select "0"
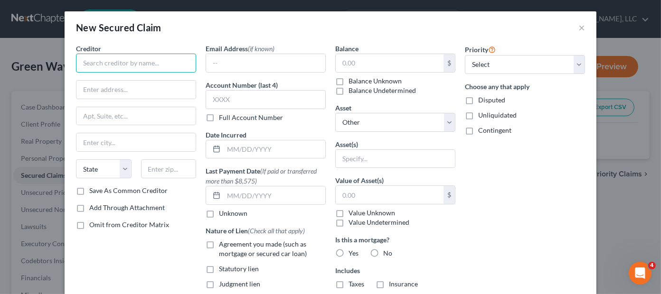
click at [105, 60] on input "text" at bounding box center [136, 63] width 120 height 19
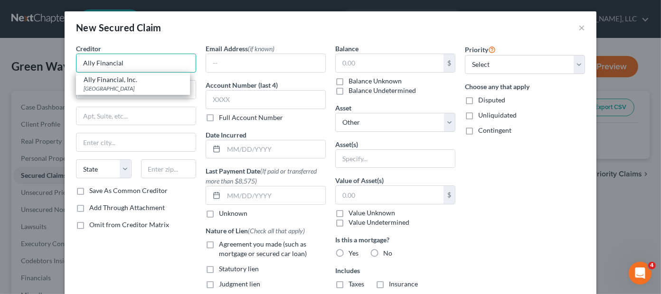
type input "Ally Financial"
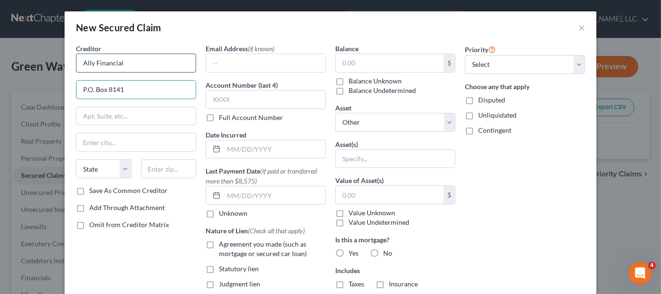
type input "P.O. Box 8141"
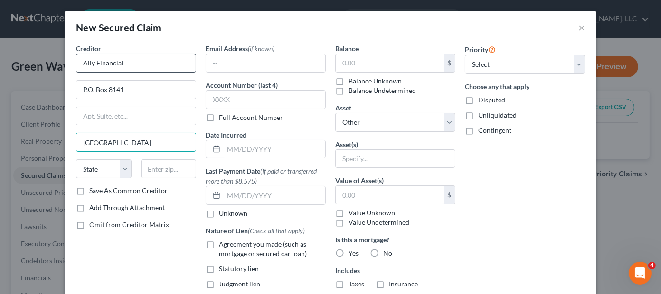
type input "[GEOGRAPHIC_DATA]"
select select "21"
type input "21030-8141"
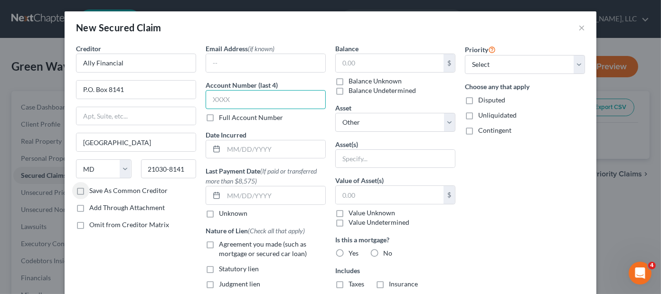
click at [254, 102] on input "text" at bounding box center [266, 99] width 120 height 19
type input "4883"
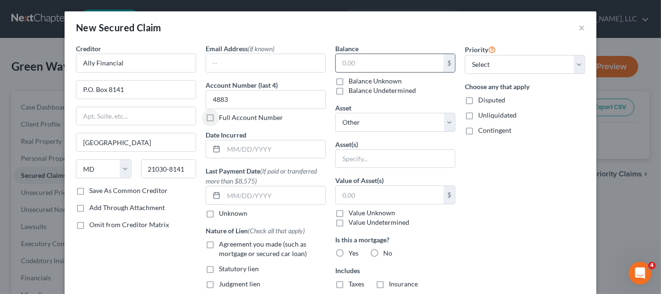
click at [359, 62] on input "text" at bounding box center [390, 63] width 108 height 18
type input "12,789.72"
click at [385, 122] on select "Select Other Multiple Assets 2018 Ford Cargo Van - $0.0" at bounding box center [395, 122] width 120 height 19
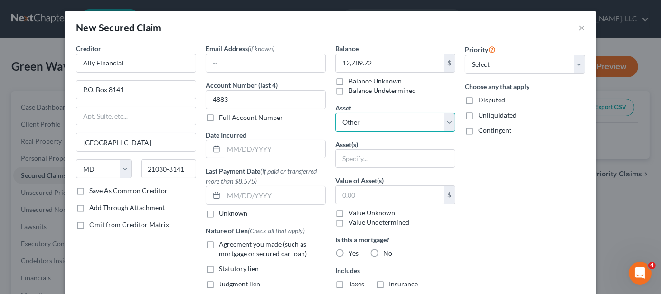
click at [382, 123] on select "Select Other Multiple Assets 2018 Ford Cargo Van - $0.0" at bounding box center [395, 122] width 120 height 19
click at [383, 119] on select "Select Other Multiple Assets 2018 Ford Cargo Van - $0.0" at bounding box center [395, 122] width 120 height 19
select select "2"
click at [335, 113] on select "Select Other Multiple Assets 2018 Ford Cargo Van - $0.0" at bounding box center [395, 122] width 120 height 19
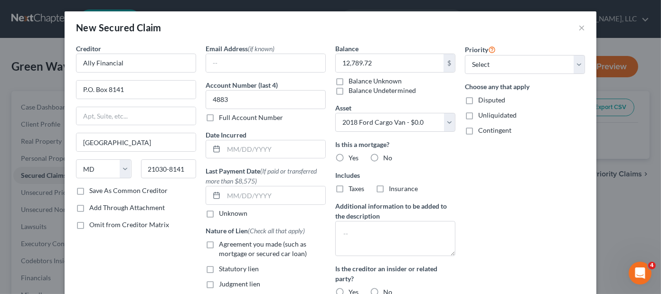
click at [383, 157] on label "No" at bounding box center [387, 157] width 9 height 9
click at [387, 157] on input "No" at bounding box center [390, 156] width 6 height 6
radio input "true"
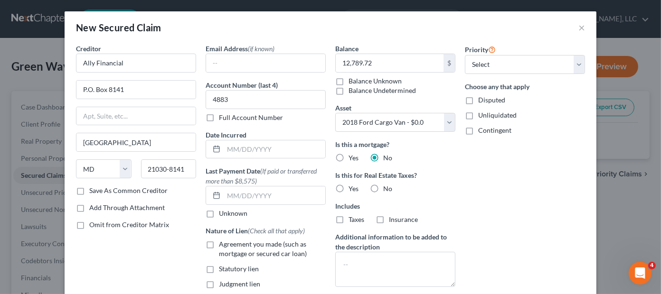
click at [383, 188] on label "No" at bounding box center [387, 188] width 9 height 9
click at [387, 188] on input "No" at bounding box center [390, 187] width 6 height 6
radio input "true"
click at [505, 65] on select "Select 1st 2nd 3rd 4th 5th 6th 7th 8th 9th 10th 11th 12th 13th 14th 15th 16th 1…" at bounding box center [525, 64] width 120 height 19
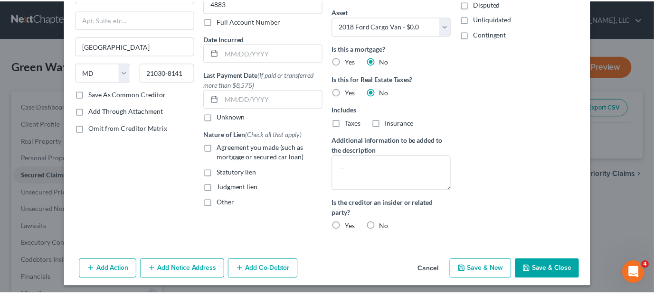
scroll to position [100, 0]
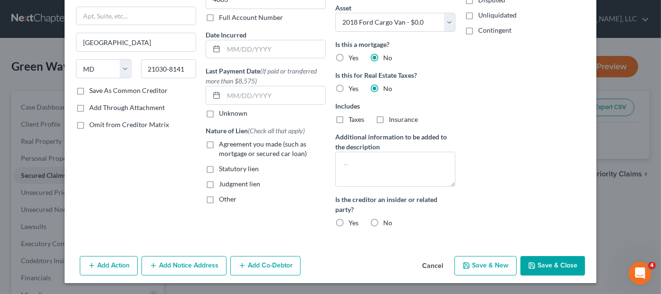
click at [544, 263] on button "Save & Close" at bounding box center [552, 266] width 65 height 20
select select
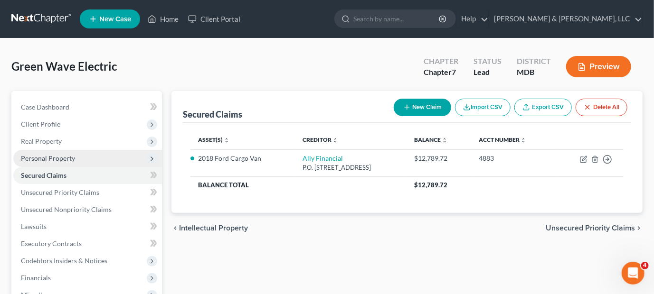
click at [50, 154] on span "Personal Property" at bounding box center [48, 158] width 54 height 8
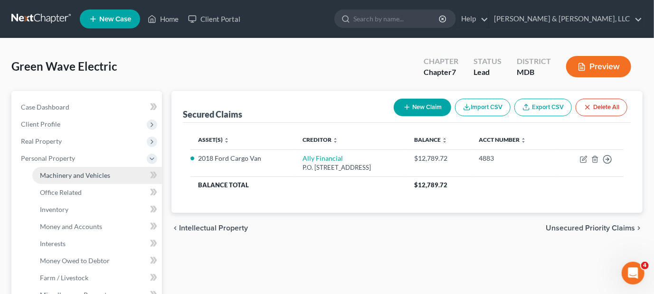
click at [54, 174] on span "Machinery and Vehicles" at bounding box center [75, 175] width 70 height 8
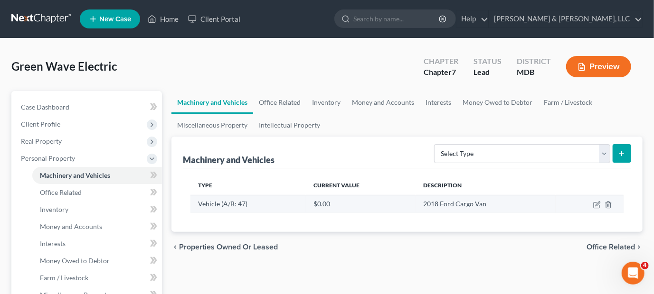
click at [320, 204] on td "$0.00" at bounding box center [361, 204] width 110 height 18
click at [594, 201] on icon "button" at bounding box center [597, 205] width 8 height 8
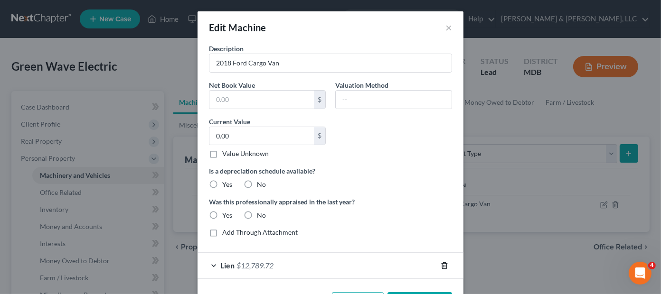
click at [442, 264] on icon "button" at bounding box center [445, 266] width 8 height 8
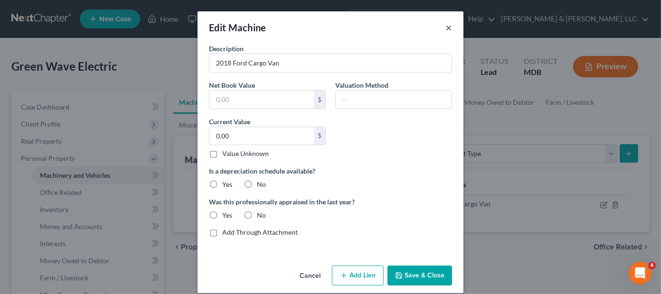
click at [447, 30] on button "×" at bounding box center [448, 27] width 7 height 11
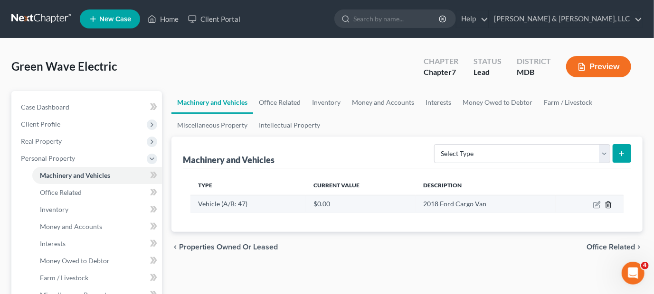
click at [607, 205] on icon "button" at bounding box center [608, 205] width 8 height 8
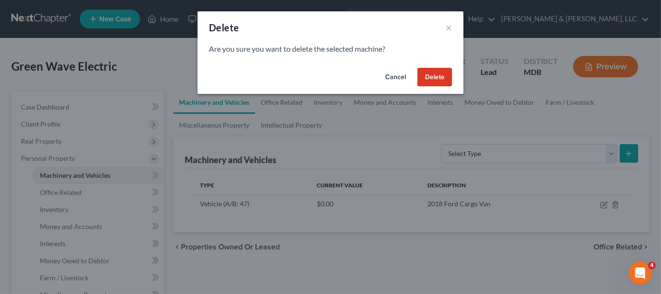
click at [434, 75] on button "Delete" at bounding box center [434, 77] width 35 height 19
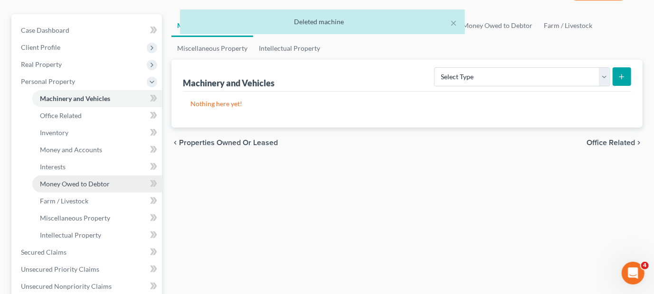
scroll to position [95, 0]
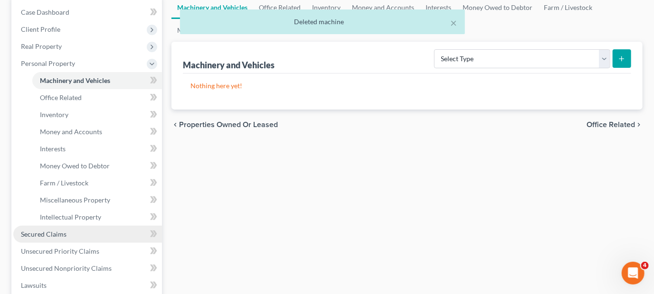
click at [55, 233] on span "Secured Claims" at bounding box center [44, 234] width 46 height 8
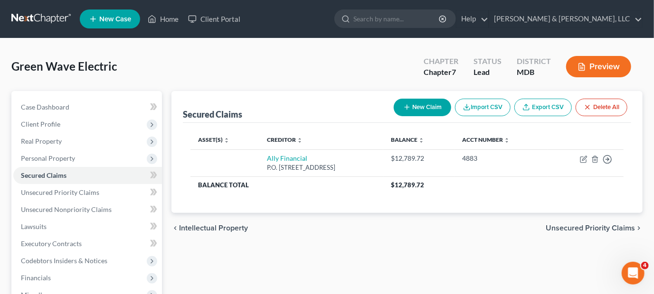
click at [325, 251] on div "Secured Claims New Claim Import CSV Export CSV Delete All Asset(s) expand_more …" at bounding box center [407, 245] width 480 height 309
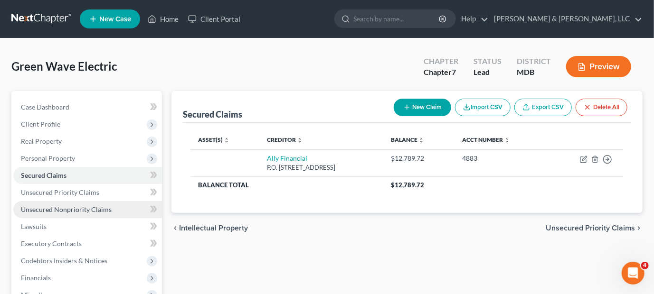
click at [86, 208] on span "Unsecured Nonpriority Claims" at bounding box center [66, 210] width 91 height 8
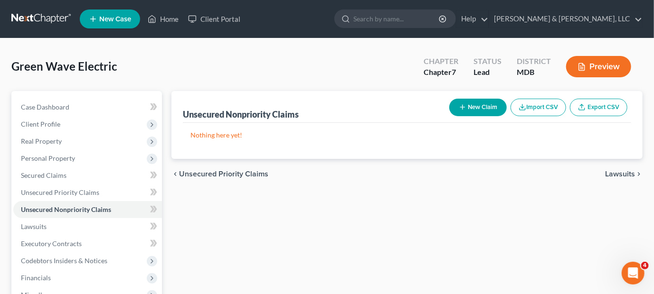
click at [480, 107] on button "New Claim" at bounding box center [477, 108] width 57 height 18
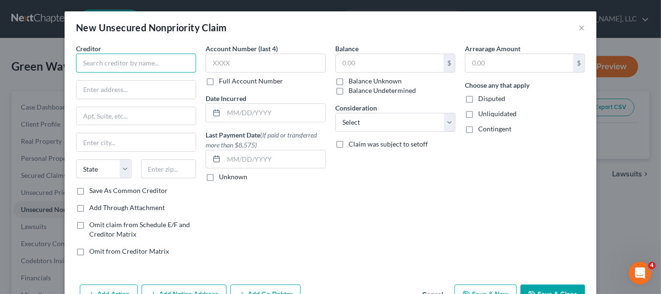
click at [109, 61] on input "text" at bounding box center [136, 63] width 120 height 19
type input "Quickbooks /WebBank"
click at [269, 66] on input "text" at bounding box center [266, 63] width 120 height 19
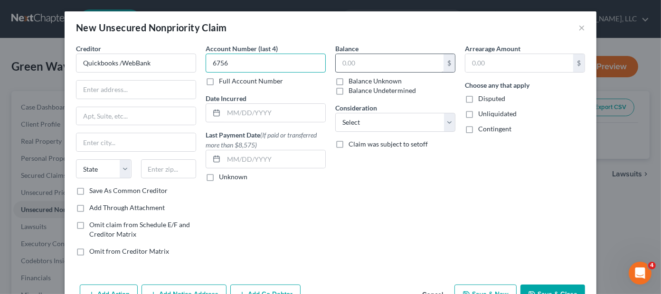
type input "6756"
click at [382, 60] on input "text" at bounding box center [390, 63] width 108 height 18
type input "6,400.90"
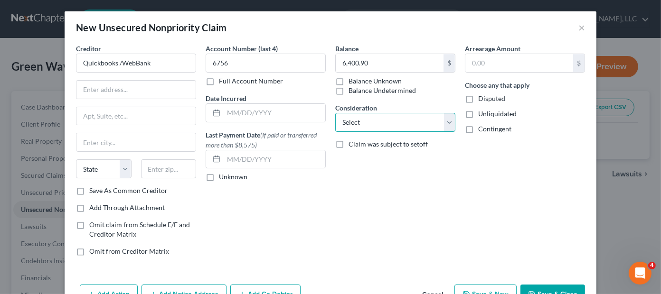
click at [393, 121] on select "Select Cable / Satellite Services Collection Agency Credit Card Debt Debt Couns…" at bounding box center [395, 122] width 120 height 19
select select "8"
click at [335, 113] on select "Select Cable / Satellite Services Collection Agency Credit Card Debt Debt Couns…" at bounding box center [395, 122] width 120 height 19
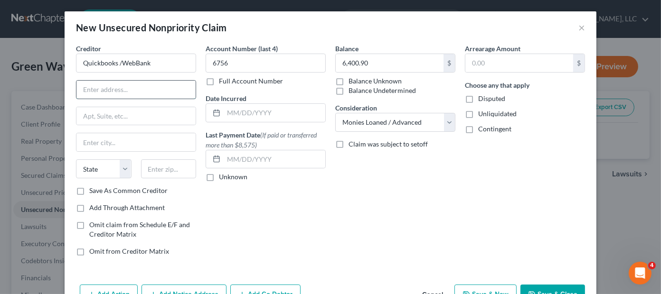
click at [143, 88] on input "text" at bounding box center [135, 90] width 119 height 18
type input "P.O. Box 757"
type input "[GEOGRAPHIC_DATA]"
select select "32"
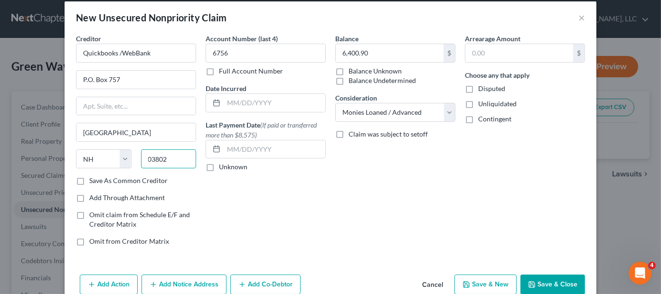
scroll to position [28, 0]
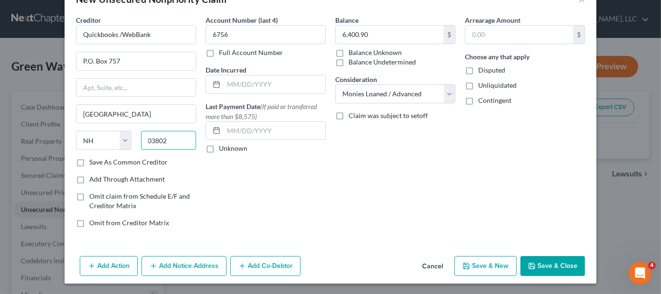
type input "03802"
click at [481, 265] on button "Save & New" at bounding box center [485, 266] width 62 height 20
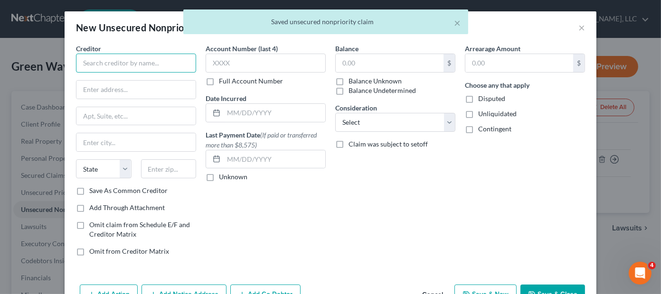
click at [110, 65] on input "text" at bounding box center [136, 63] width 120 height 19
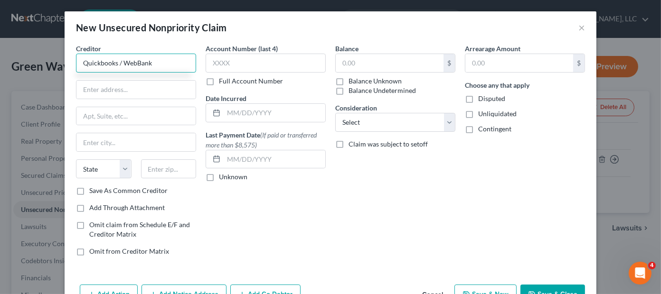
type input "Quickbooks / WebBank"
type input "P.O. Box 757"
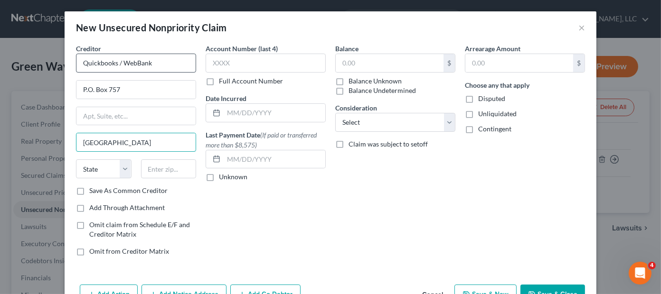
type input "[GEOGRAPHIC_DATA]"
select select "32"
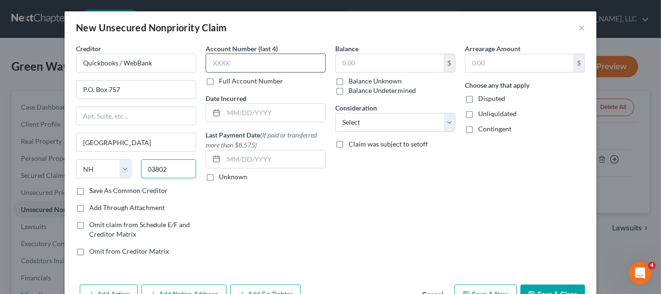
type input "03802"
click at [234, 60] on input "text" at bounding box center [266, 63] width 120 height 19
type input "6756"
click at [390, 63] on input "text" at bounding box center [390, 63] width 108 height 18
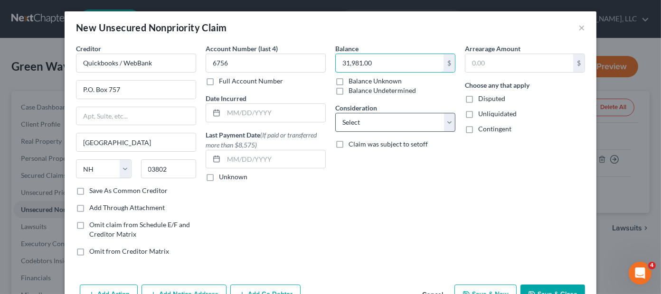
type input "31,981.00"
click at [383, 127] on select "Select Cable / Satellite Services Collection Agency Credit Card Debt Debt Couns…" at bounding box center [395, 122] width 120 height 19
select select "8"
click at [335, 113] on select "Select Cable / Satellite Services Collection Agency Credit Card Debt Debt Couns…" at bounding box center [395, 122] width 120 height 19
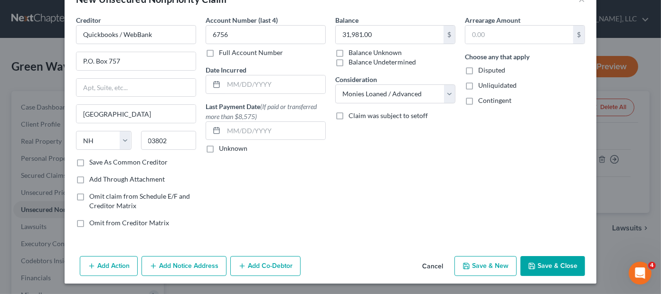
click at [484, 266] on button "Save & New" at bounding box center [485, 266] width 62 height 20
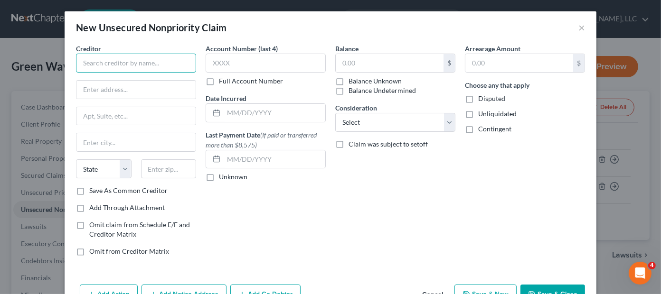
click at [145, 60] on input "text" at bounding box center [136, 63] width 120 height 19
type input "Capital Electric"
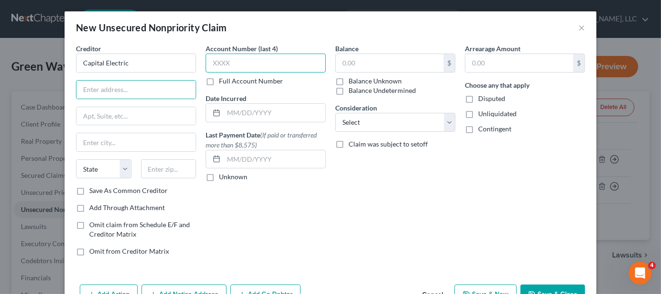
click at [231, 63] on input "text" at bounding box center [266, 63] width 120 height 19
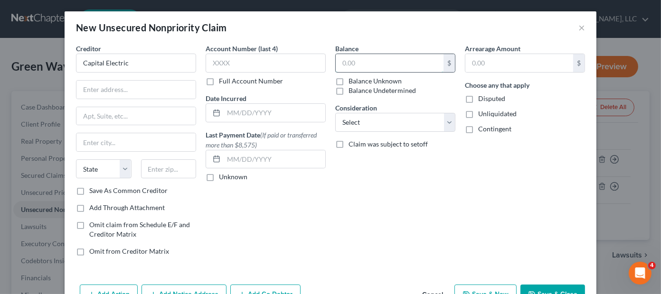
click at [362, 60] on input "text" at bounding box center [390, 63] width 108 height 18
type input "1,411.58"
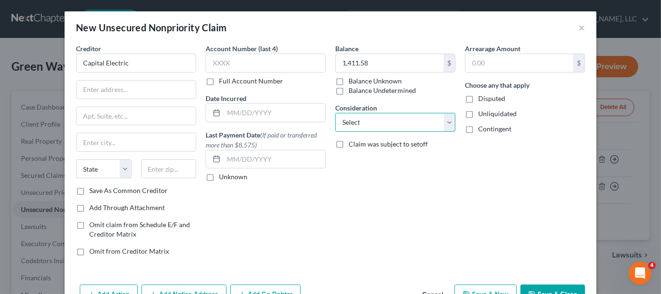
click at [391, 124] on select "Select Cable / Satellite Services Collection Agency Credit Card Debt Debt Couns…" at bounding box center [395, 122] width 120 height 19
select select "15"
click at [335, 113] on select "Select Cable / Satellite Services Collection Agency Credit Card Debt Debt Couns…" at bounding box center [395, 122] width 120 height 19
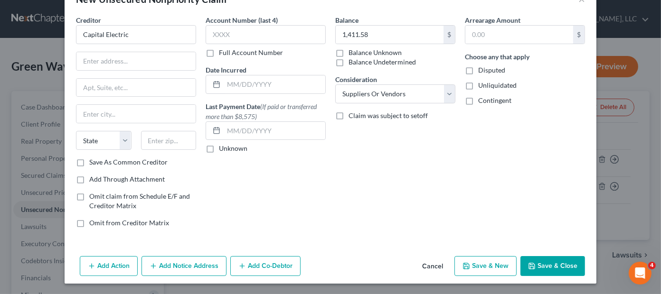
click at [472, 259] on button "Save & New" at bounding box center [485, 266] width 62 height 20
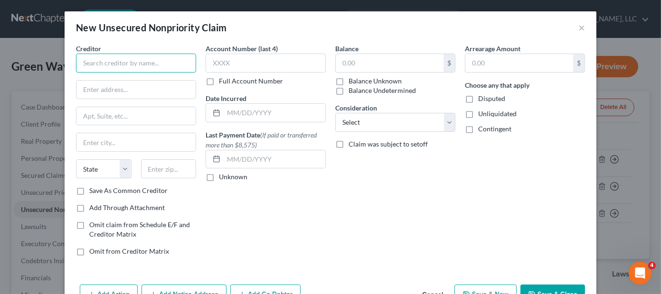
click at [125, 63] on input "text" at bounding box center [136, 63] width 120 height 19
type input "M&T Bank"
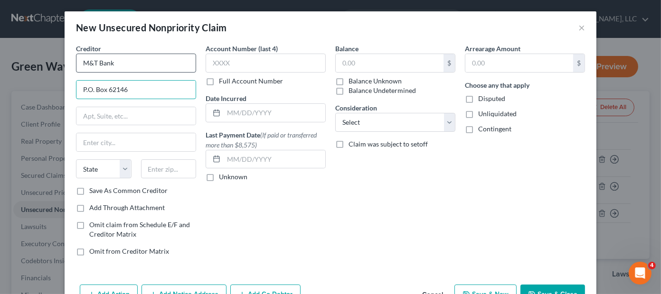
type input "P.O. Box 62146"
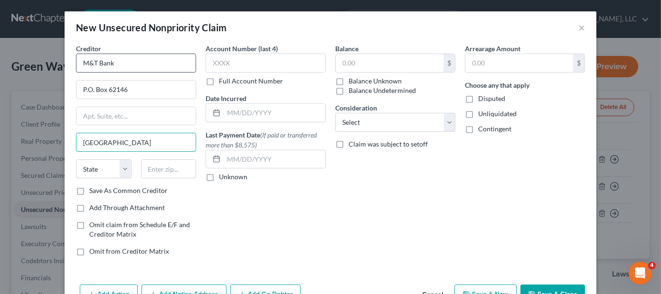
type input "[GEOGRAPHIC_DATA]"
select select "21"
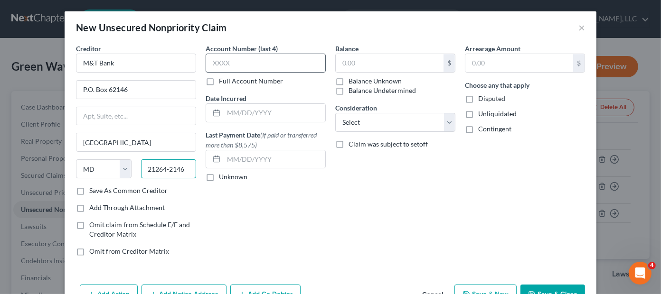
type input "21264-2146"
click at [270, 56] on input "text" at bounding box center [266, 63] width 120 height 19
type input "6001"
click at [377, 65] on input "text" at bounding box center [390, 63] width 108 height 18
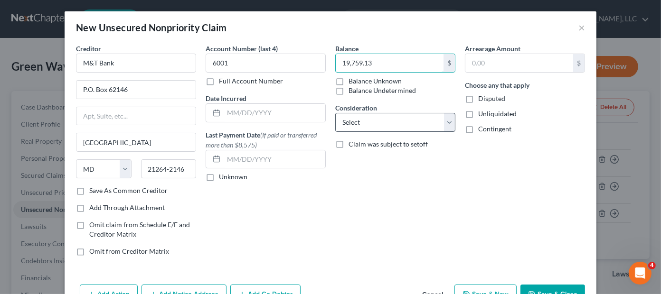
type input "19,759.13"
click at [384, 124] on select "Select Cable / Satellite Services Collection Agency Credit Card Debt Debt Couns…" at bounding box center [395, 122] width 120 height 19
click at [335, 113] on select "Select Cable / Satellite Services Collection Agency Credit Card Debt Debt Couns…" at bounding box center [395, 122] width 120 height 19
click at [379, 122] on select "Select Cable / Satellite Services Collection Agency Credit Card Debt Debt Couns…" at bounding box center [395, 122] width 120 height 19
select select "11"
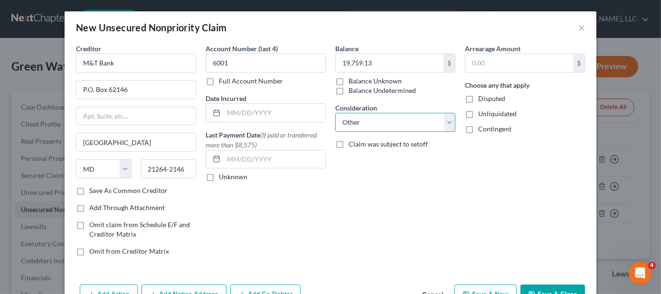
click at [335, 113] on select "Select Cable / Satellite Services Collection Agency Credit Card Debt Debt Couns…" at bounding box center [395, 122] width 120 height 19
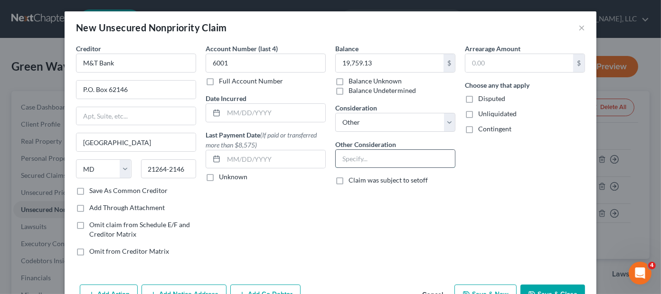
click at [352, 158] on input "text" at bounding box center [395, 159] width 119 height 18
type input "Line Of Credit"
click at [550, 290] on button "Save & Close" at bounding box center [552, 295] width 65 height 20
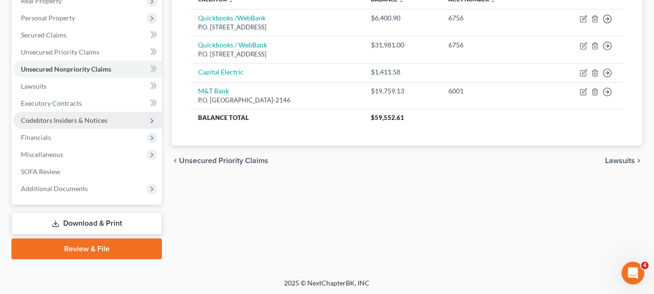
scroll to position [0, 0]
